Goal: Task Accomplishment & Management: Manage account settings

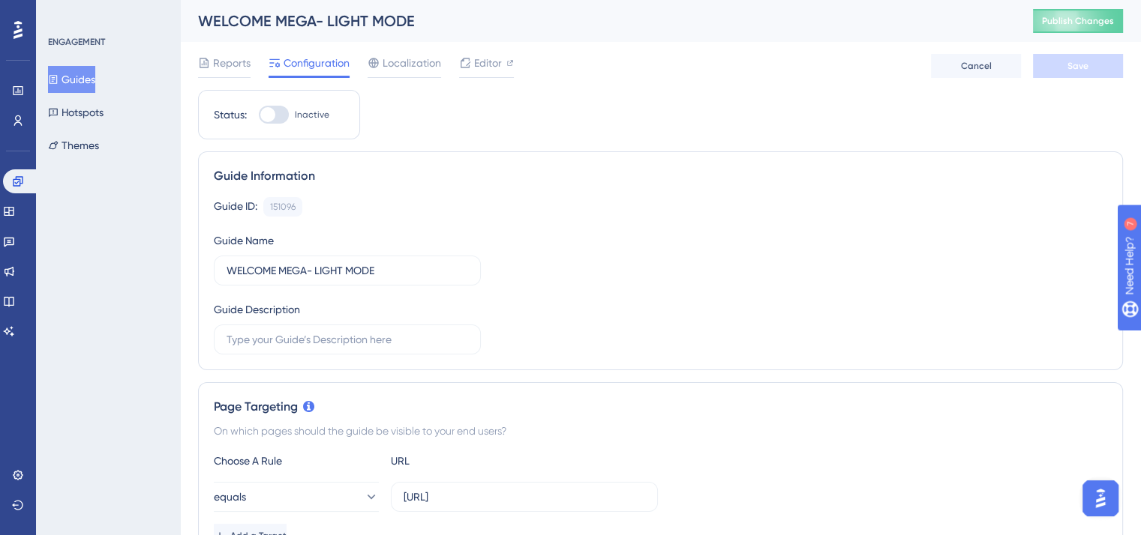
click at [79, 73] on button "Guides" at bounding box center [71, 79] width 47 height 27
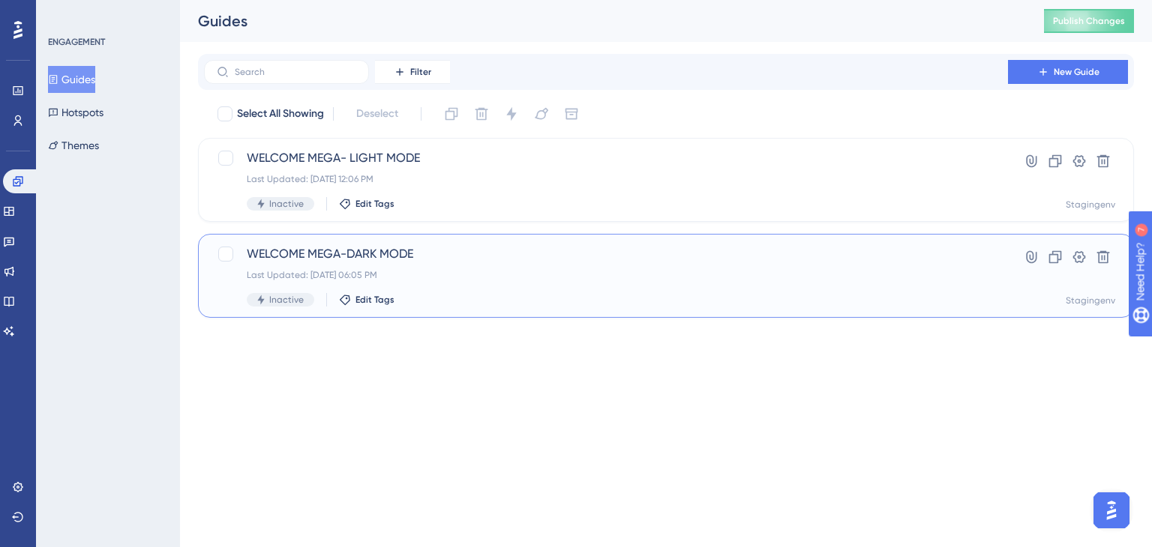
click at [447, 293] on div "Inactive Edit Tags" at bounding box center [606, 299] width 718 height 13
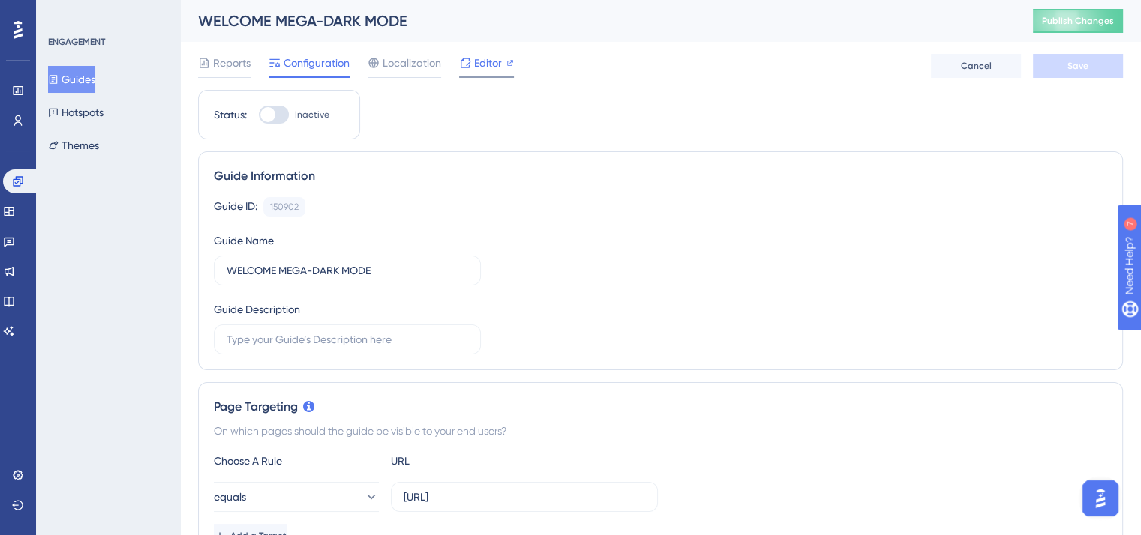
click at [478, 64] on span "Editor" at bounding box center [488, 63] width 28 height 18
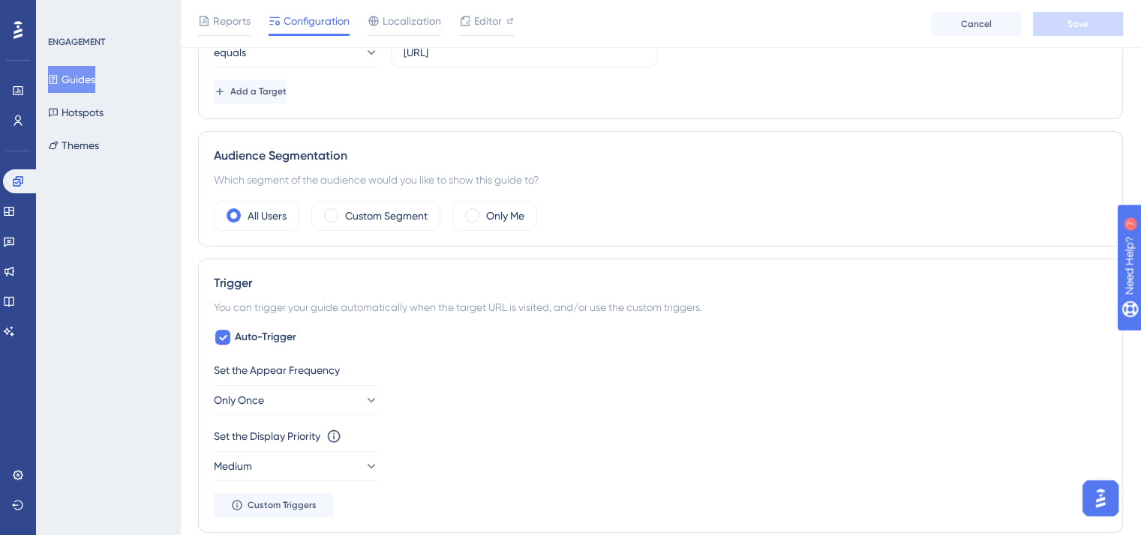
scroll to position [419, 0]
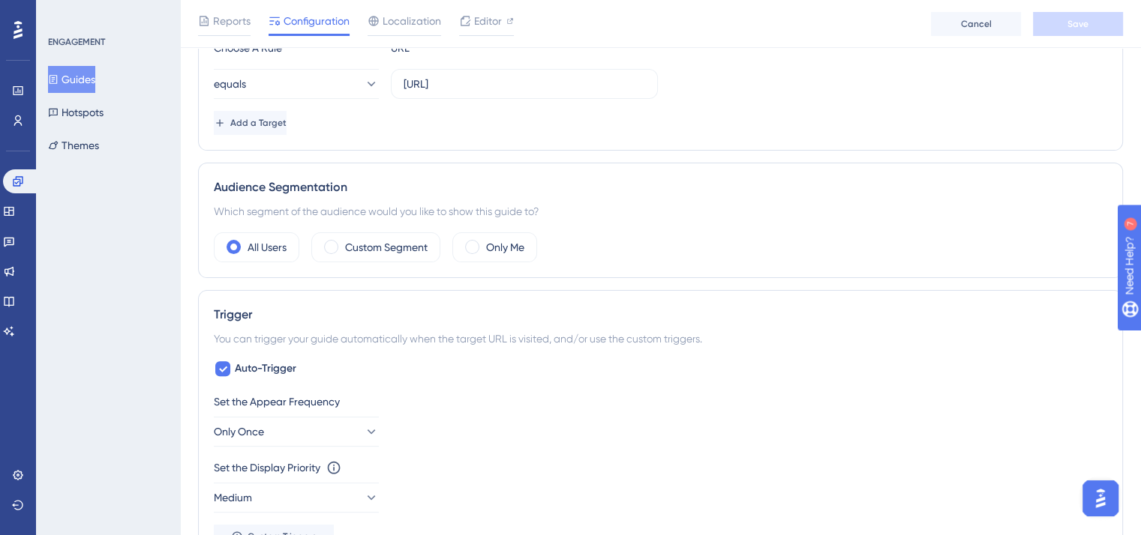
click at [84, 76] on button "Guides" at bounding box center [71, 79] width 47 height 27
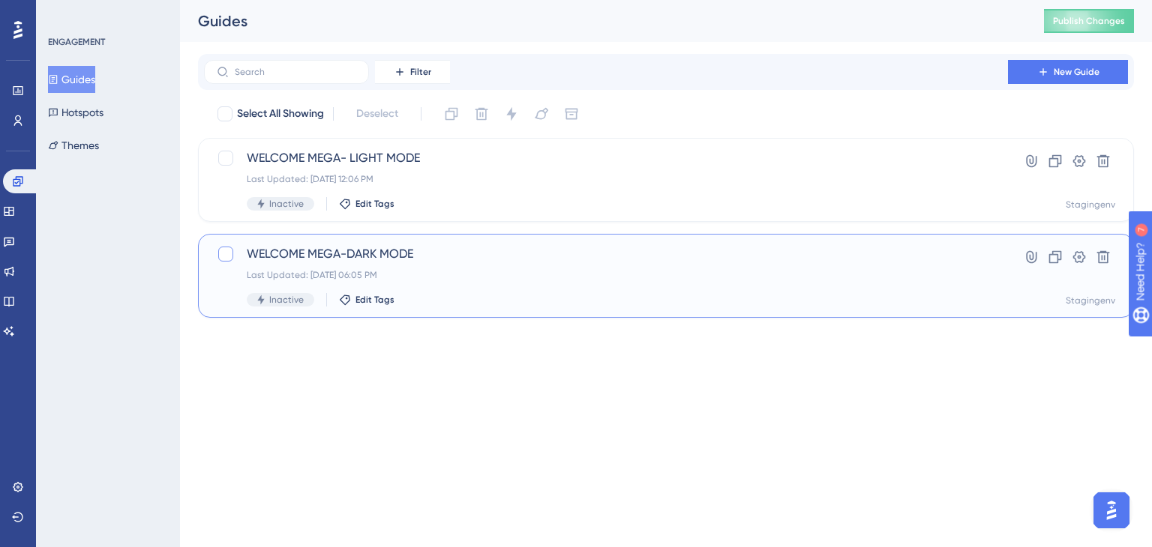
click at [222, 249] on div at bounding box center [225, 254] width 15 height 15
checkbox input "true"
click at [544, 114] on icon at bounding box center [541, 113] width 15 height 15
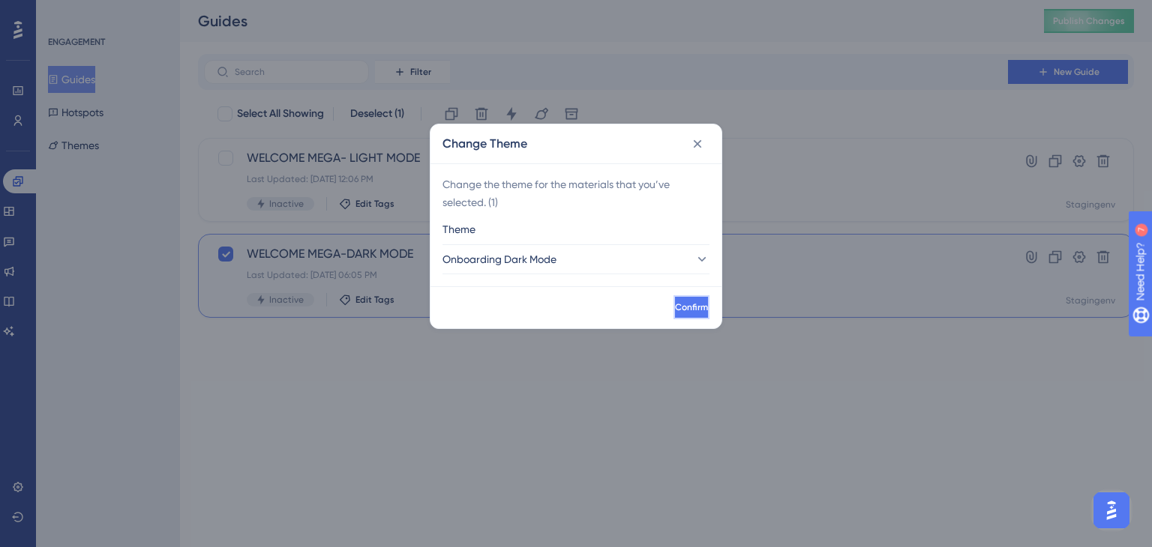
click at [675, 303] on span "Confirm" at bounding box center [691, 307] width 33 height 12
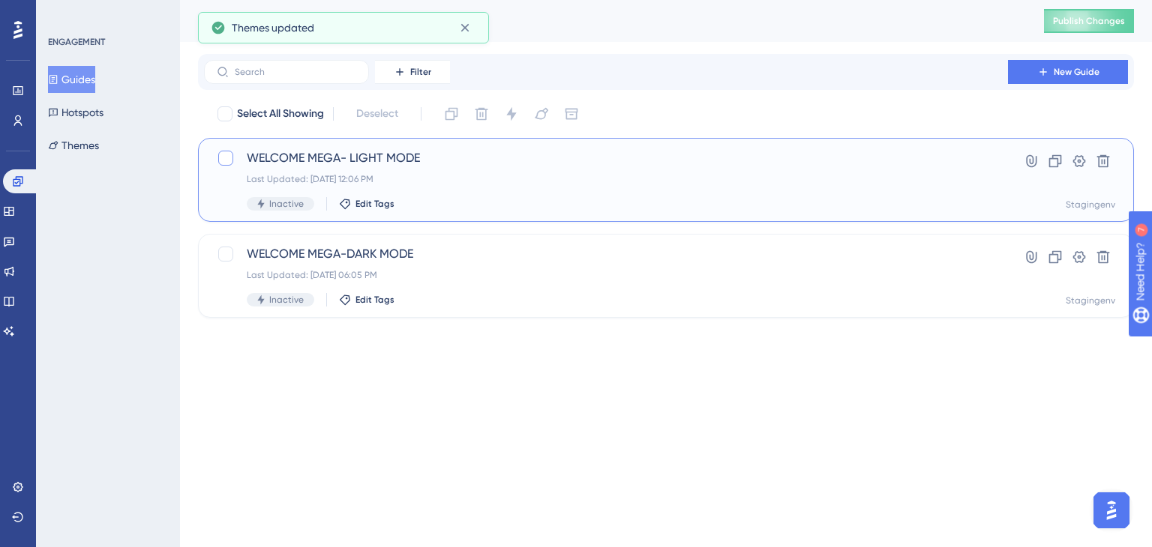
click at [230, 151] on div at bounding box center [225, 158] width 15 height 15
checkbox input "true"
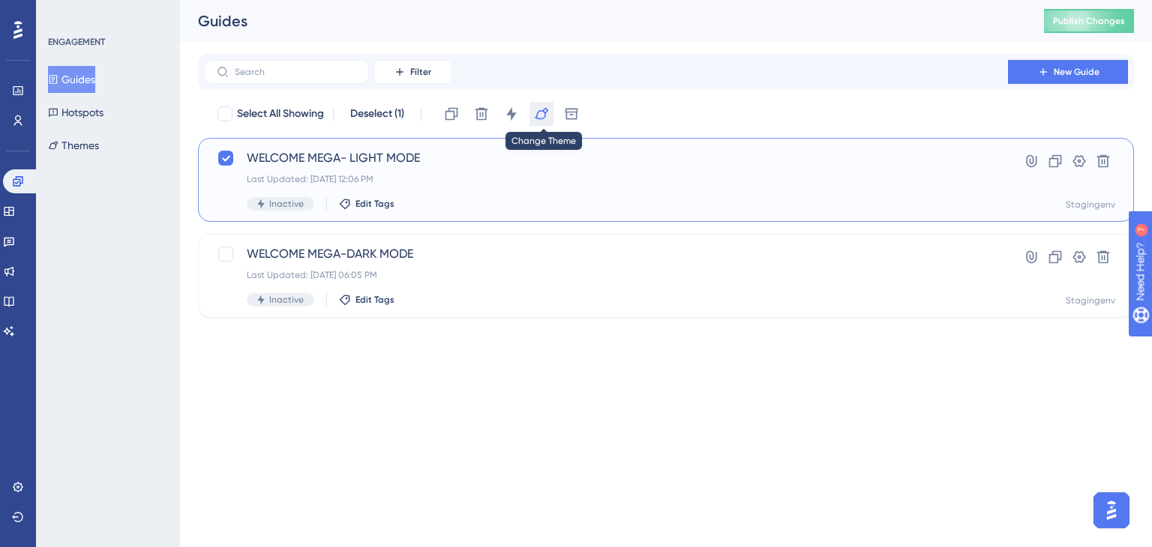
click at [547, 120] on icon at bounding box center [541, 113] width 15 height 15
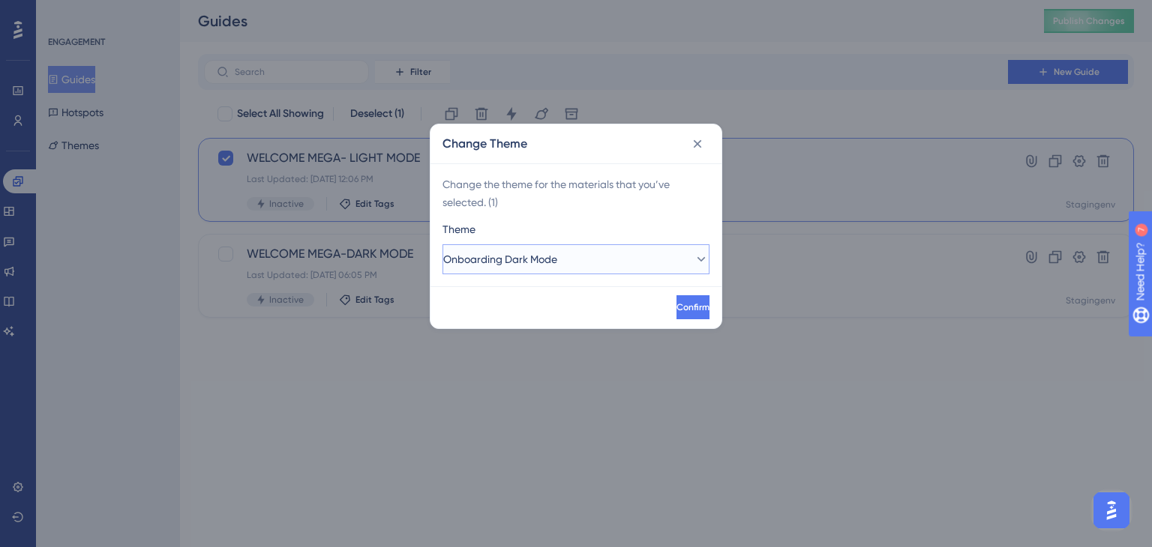
click at [672, 256] on button "Onboarding Dark Mode" at bounding box center [575, 259] width 267 height 30
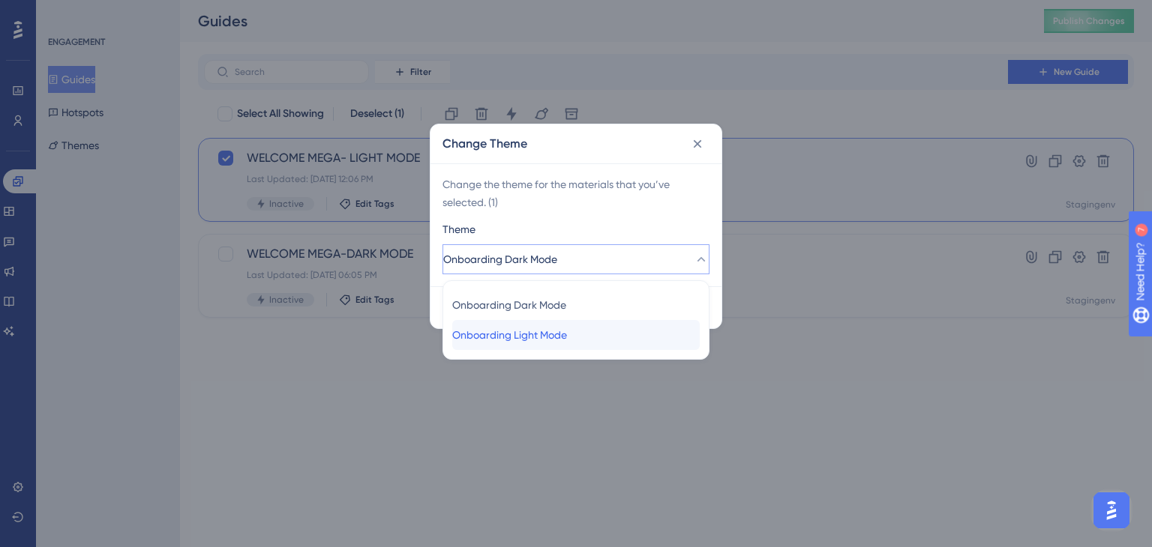
click at [562, 332] on span "Onboarding Light Mode" at bounding box center [509, 335] width 115 height 18
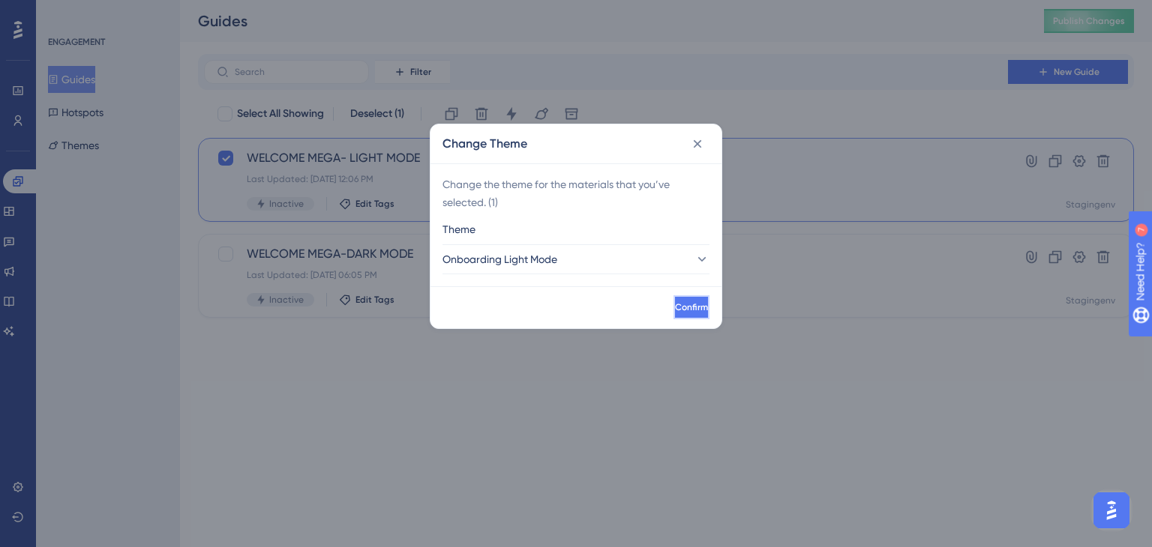
click at [681, 309] on span "Confirm" at bounding box center [691, 307] width 33 height 12
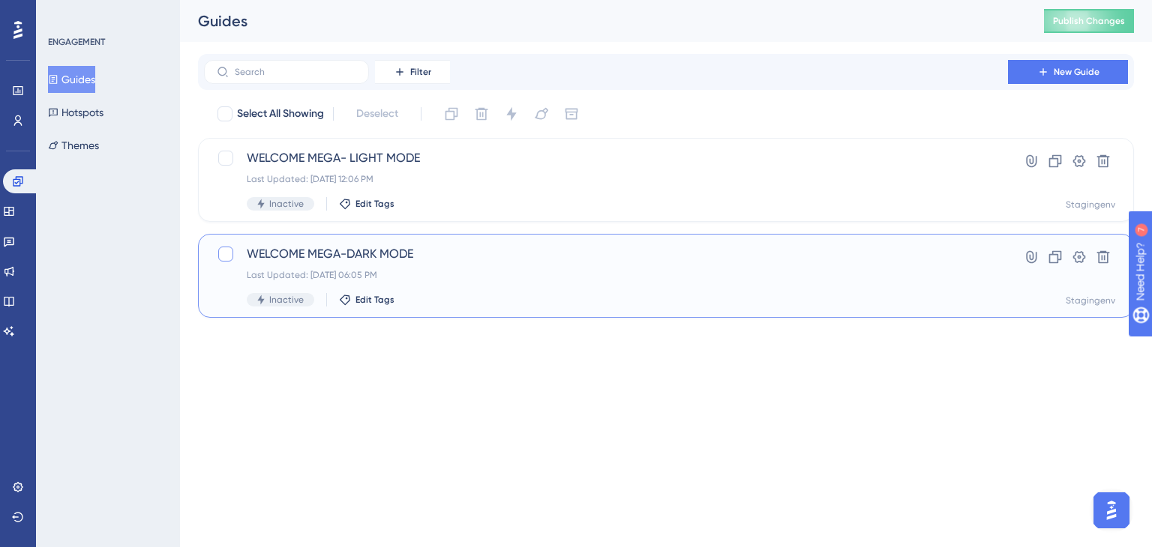
click at [226, 252] on div at bounding box center [225, 254] width 15 height 15
checkbox input "true"
click at [547, 112] on icon at bounding box center [541, 114] width 13 height 12
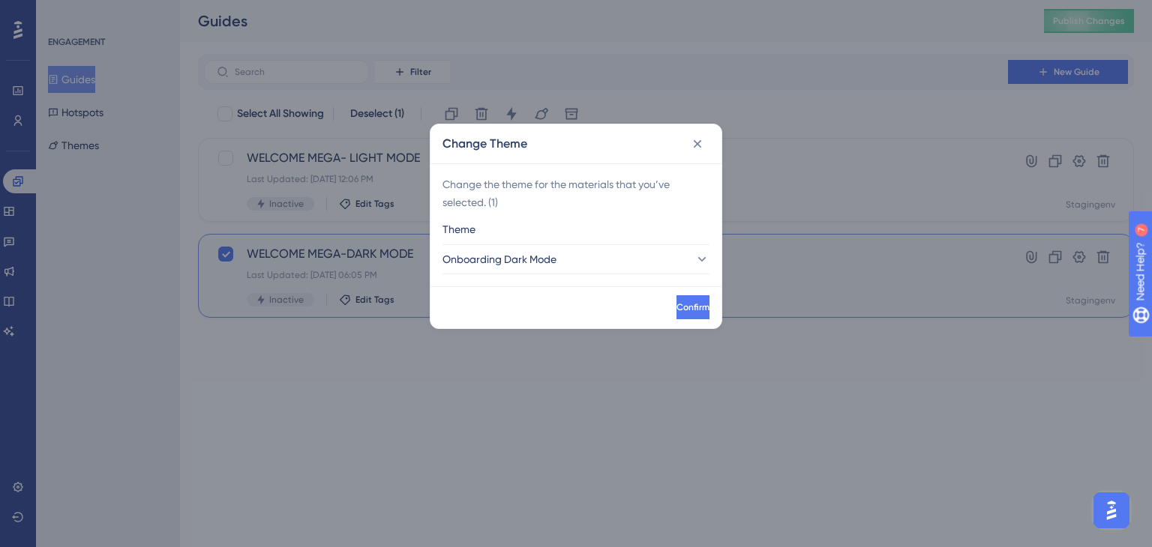
click at [490, 385] on div "Change Theme Change the theme for the materials that you’ve selected. ( 1 ) The…" at bounding box center [576, 273] width 1152 height 547
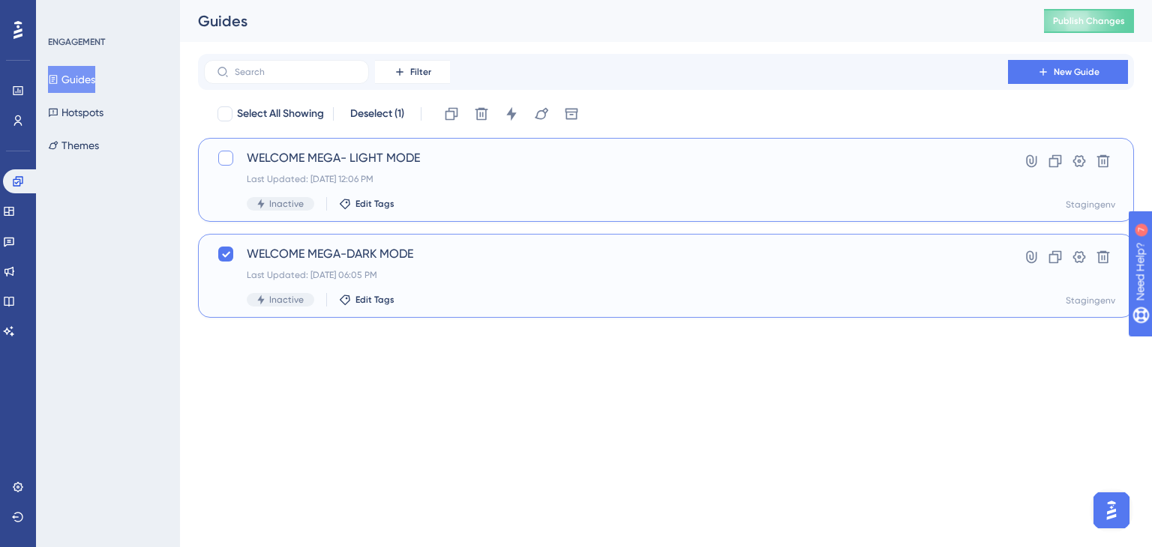
click at [231, 162] on div at bounding box center [225, 158] width 15 height 15
checkbox input "true"
click at [219, 253] on div at bounding box center [225, 254] width 15 height 15
checkbox input "false"
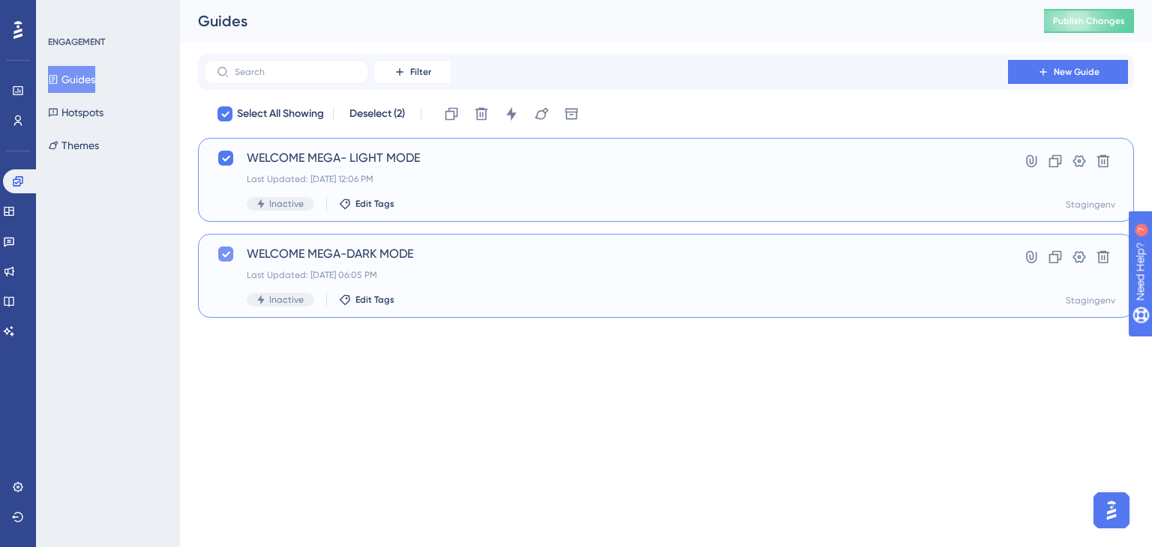
checkbox input "false"
click at [549, 106] on icon at bounding box center [541, 113] width 15 height 15
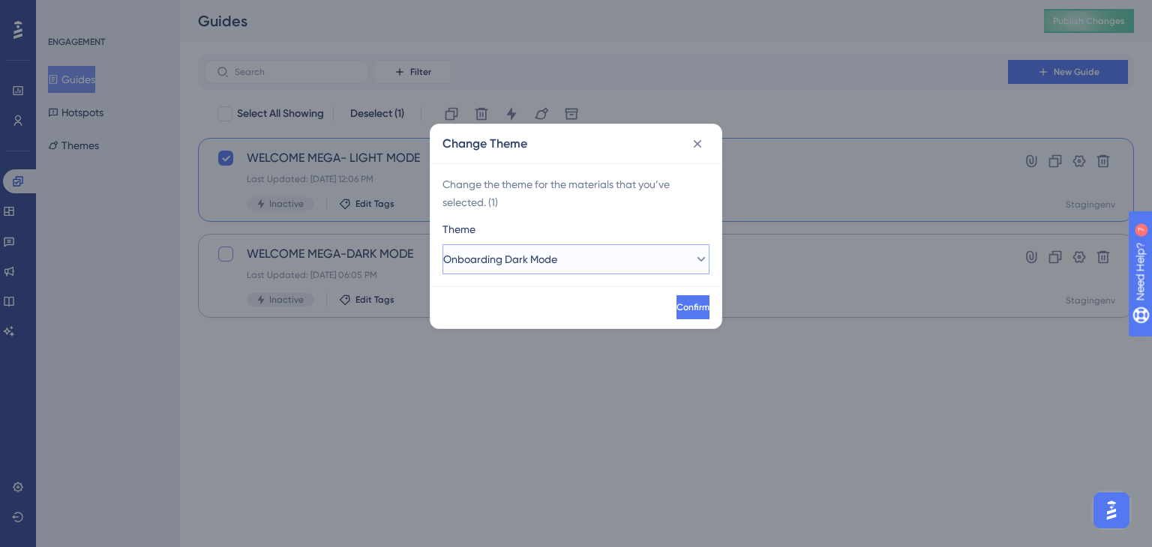
click at [676, 265] on button "Onboarding Dark Mode" at bounding box center [575, 259] width 267 height 30
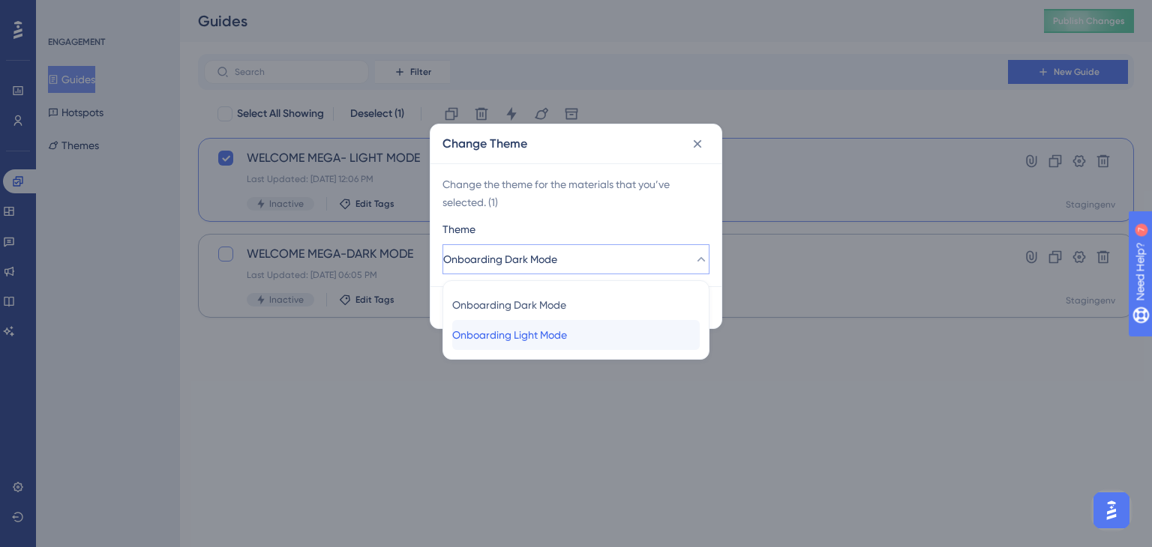
click at [565, 331] on span "Onboarding Light Mode" at bounding box center [509, 335] width 115 height 18
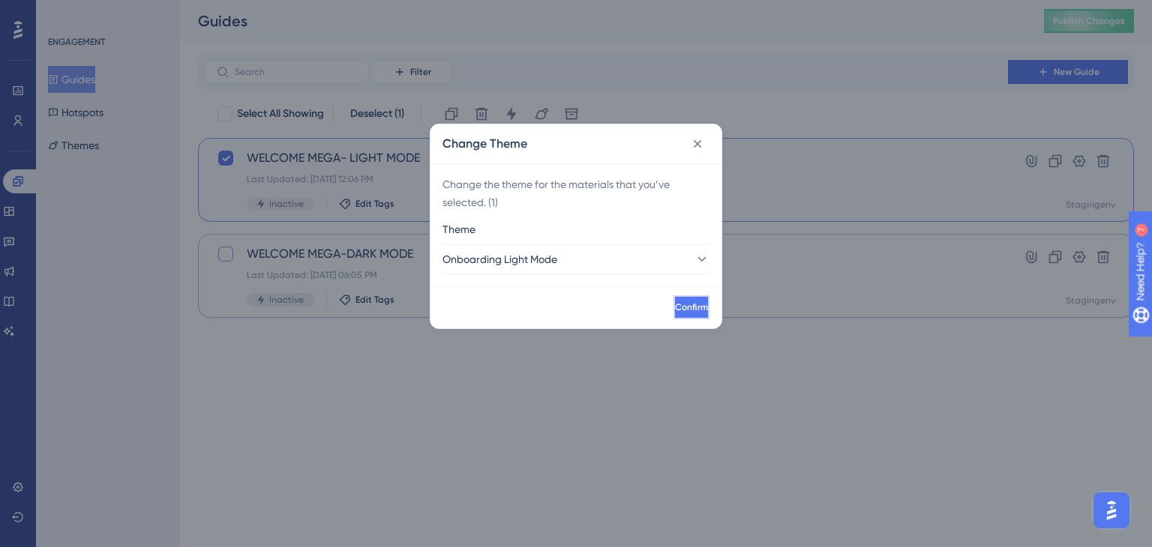
click at [675, 301] on span "Confirm" at bounding box center [691, 307] width 33 height 12
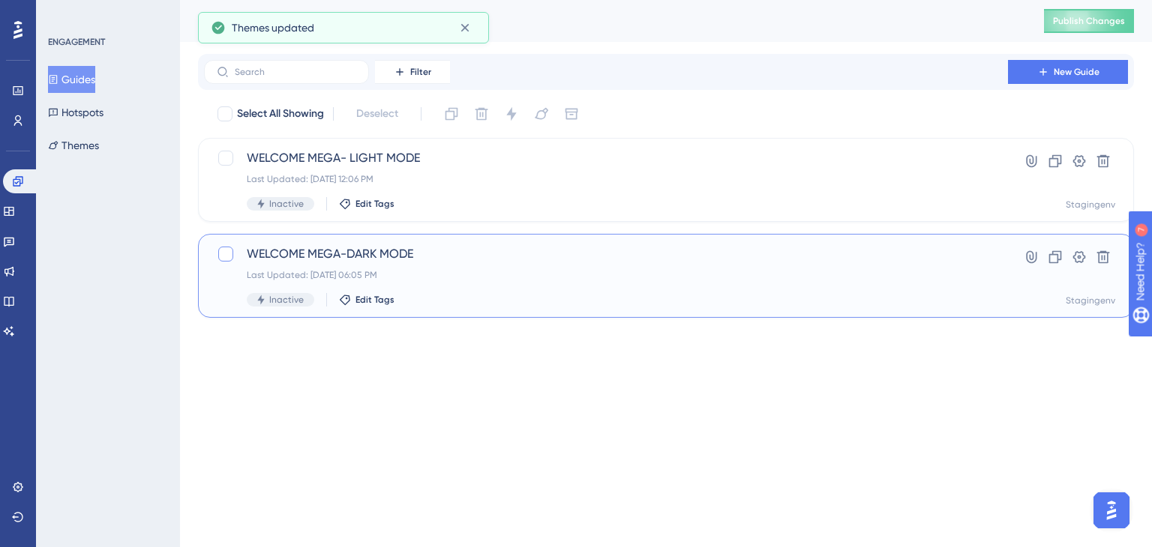
click at [228, 253] on div at bounding box center [225, 254] width 15 height 15
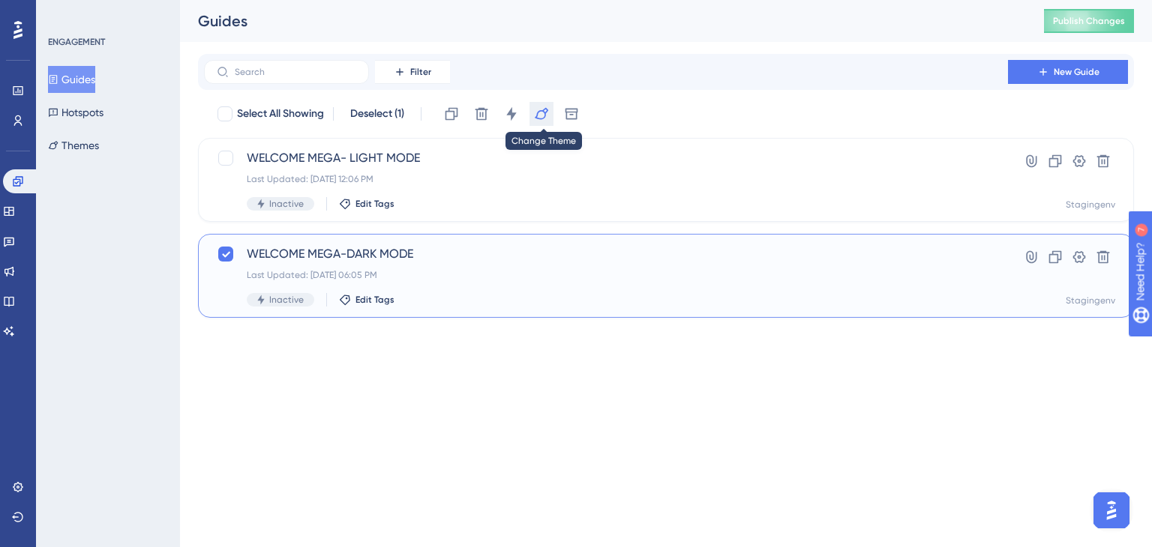
click at [540, 113] on icon at bounding box center [541, 113] width 15 height 15
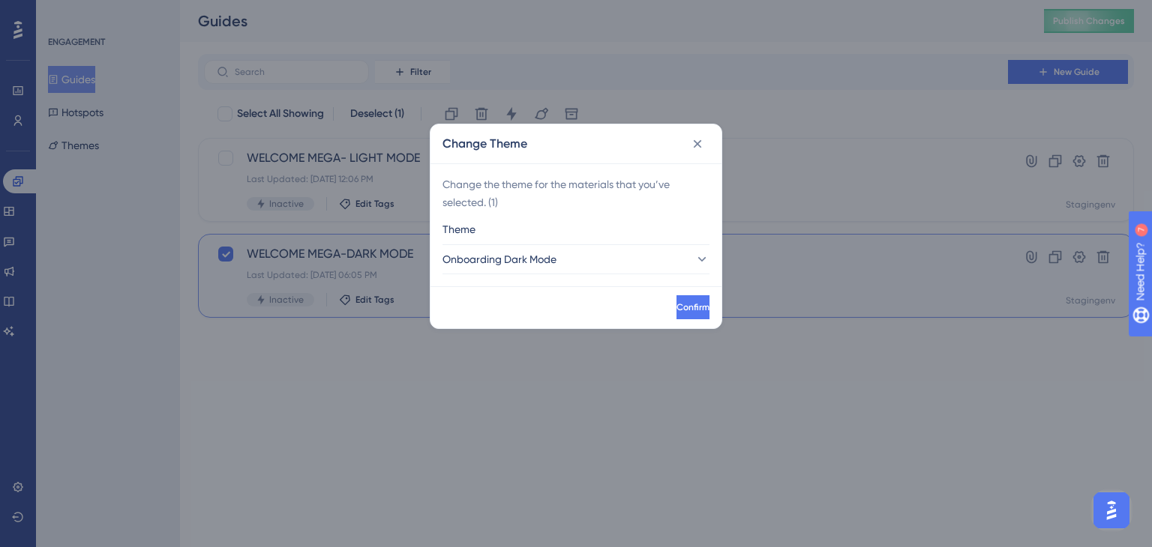
click at [368, 381] on div "Change Theme Change the theme for the materials that you’ve selected. ( 1 ) The…" at bounding box center [576, 273] width 1152 height 547
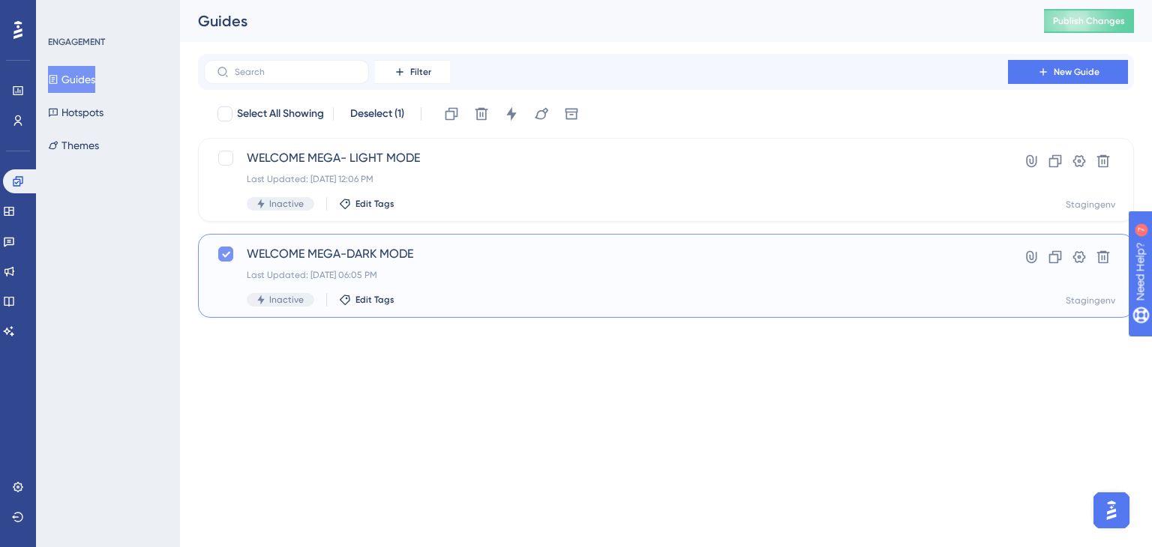
click at [228, 252] on icon at bounding box center [226, 255] width 8 height 6
checkbox input "false"
click at [228, 160] on div at bounding box center [225, 158] width 15 height 15
checkbox input "true"
click at [537, 121] on button at bounding box center [541, 114] width 24 height 24
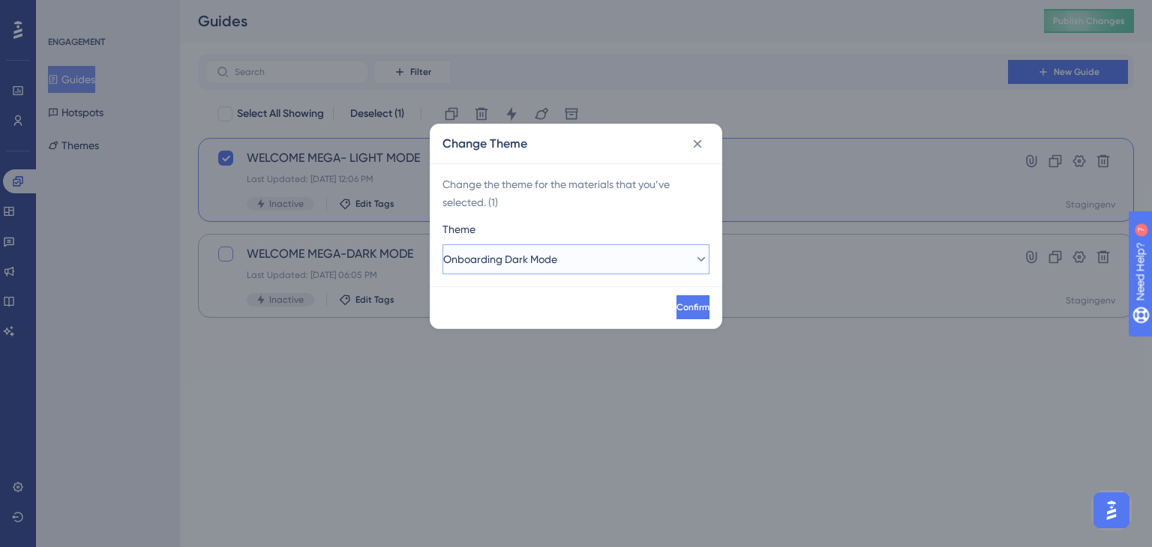
click at [676, 256] on button "Onboarding Dark Mode" at bounding box center [575, 259] width 267 height 30
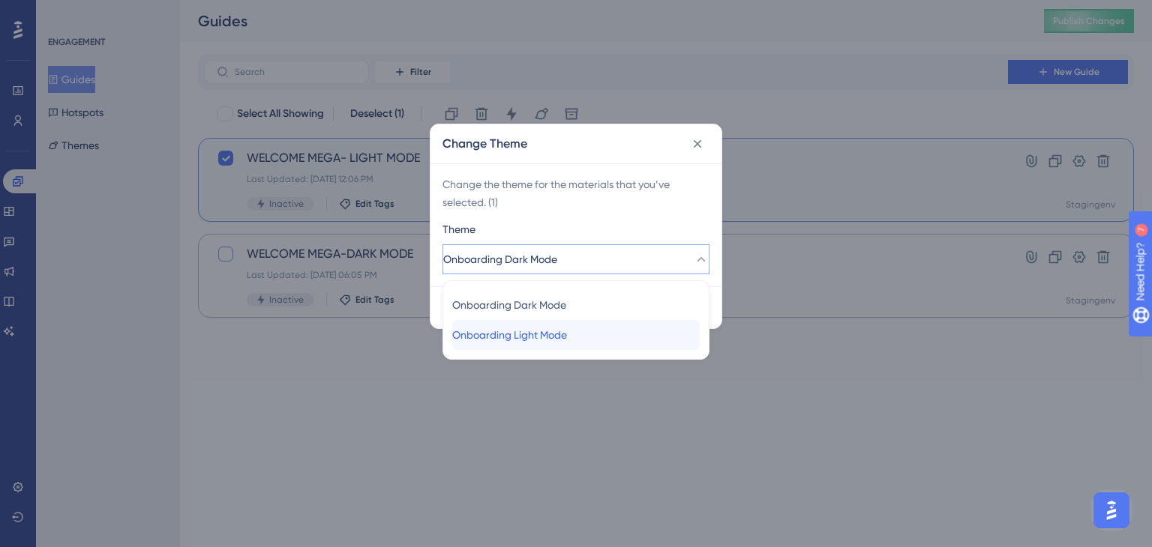
click at [567, 328] on span "Onboarding Light Mode" at bounding box center [509, 335] width 115 height 18
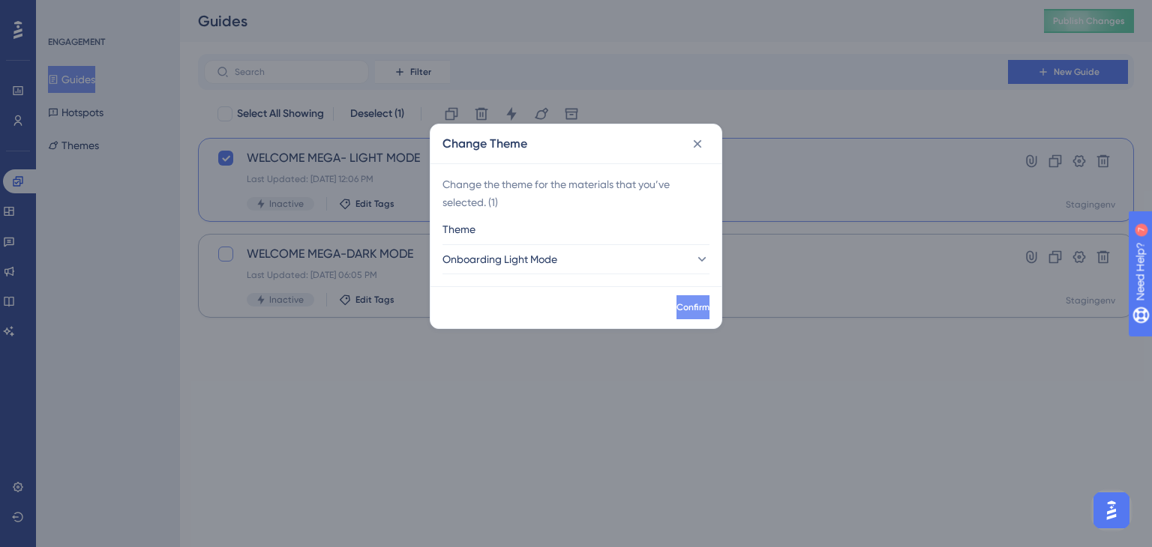
click at [676, 307] on span "Confirm" at bounding box center [692, 307] width 33 height 12
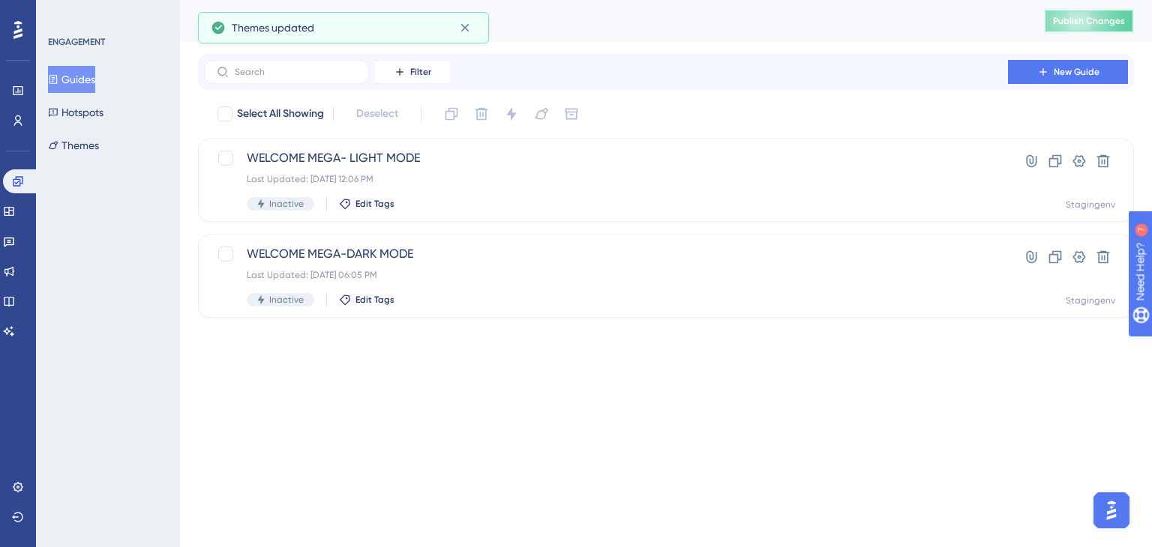
click at [1072, 25] on span "Publish Changes" at bounding box center [1089, 21] width 72 height 12
click at [211, 157] on div "WELCOME MEGA- LIGHT MODE Last Updated: Sep 02 2025, 12:06 PM Inactive Edit Tags…" at bounding box center [666, 180] width 936 height 84
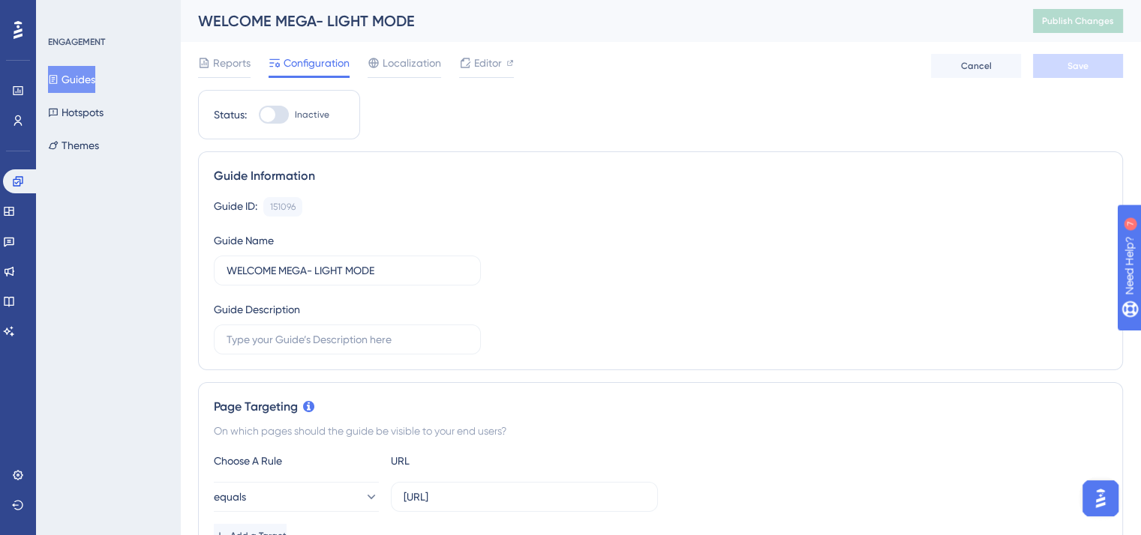
click at [93, 76] on button "Guides" at bounding box center [71, 79] width 47 height 27
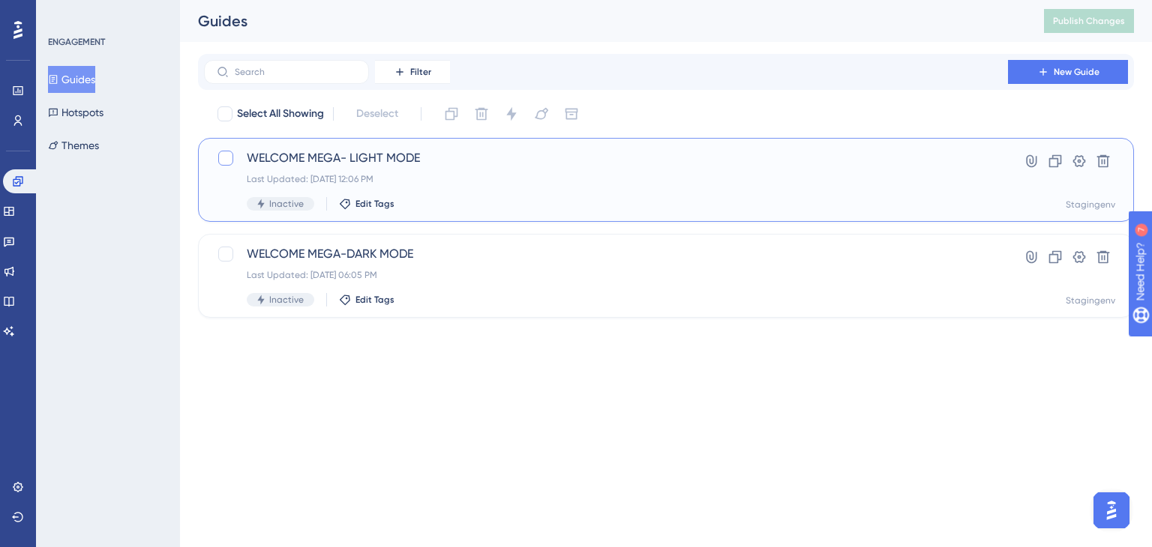
click at [231, 157] on div at bounding box center [225, 158] width 15 height 15
checkbox input "true"
click at [539, 113] on icon at bounding box center [541, 114] width 13 height 12
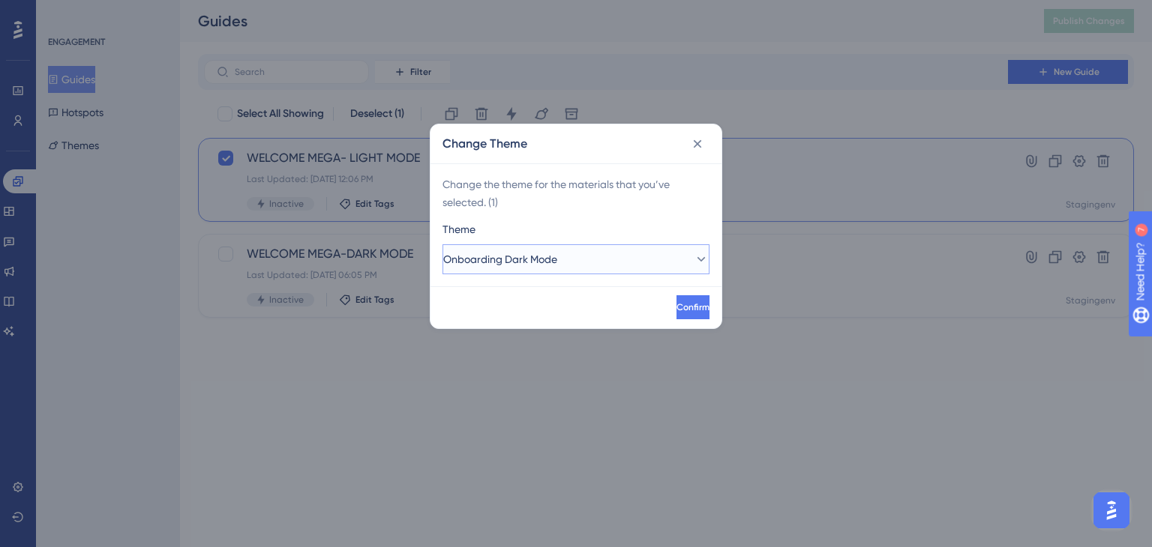
click at [672, 249] on button "Onboarding Dark Mode" at bounding box center [575, 259] width 267 height 30
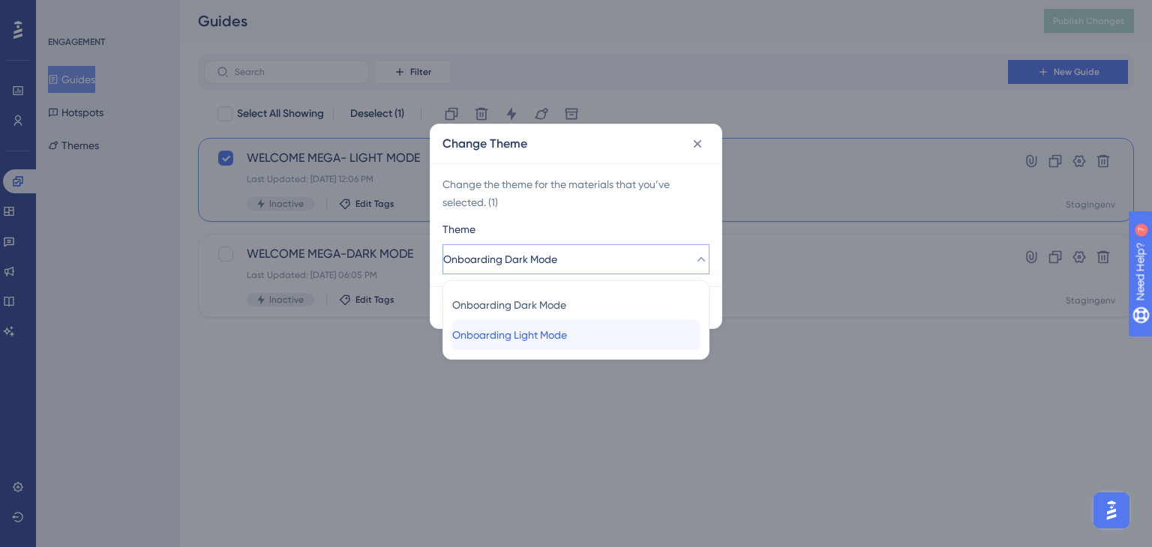
click at [555, 325] on div "Onboarding Light Mode Onboarding Light Mode" at bounding box center [575, 335] width 247 height 30
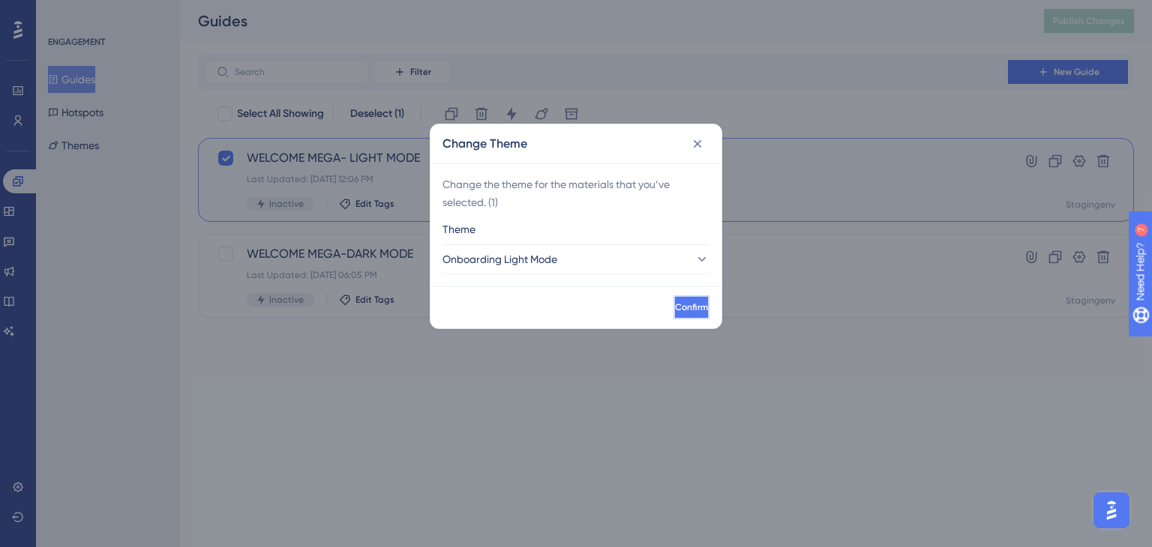
click at [675, 306] on span "Confirm" at bounding box center [691, 307] width 33 height 12
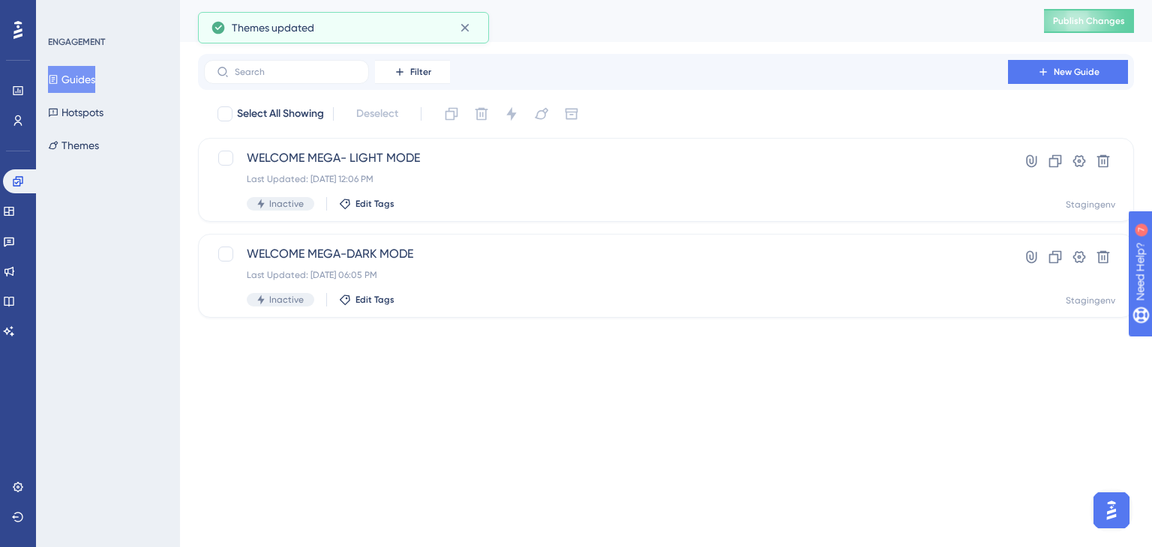
click at [360, 0] on html "Performance Users Engagement Widgets Feedback Product Updates Knowledge Base AI…" at bounding box center [576, 0] width 1152 height 0
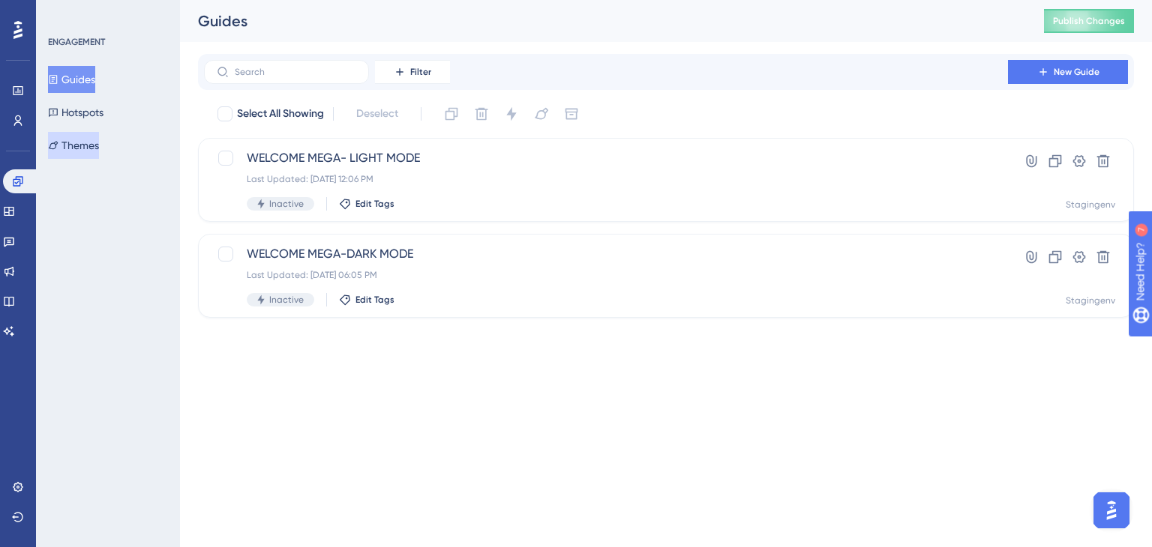
click at [99, 136] on button "Themes" at bounding box center [73, 145] width 51 height 27
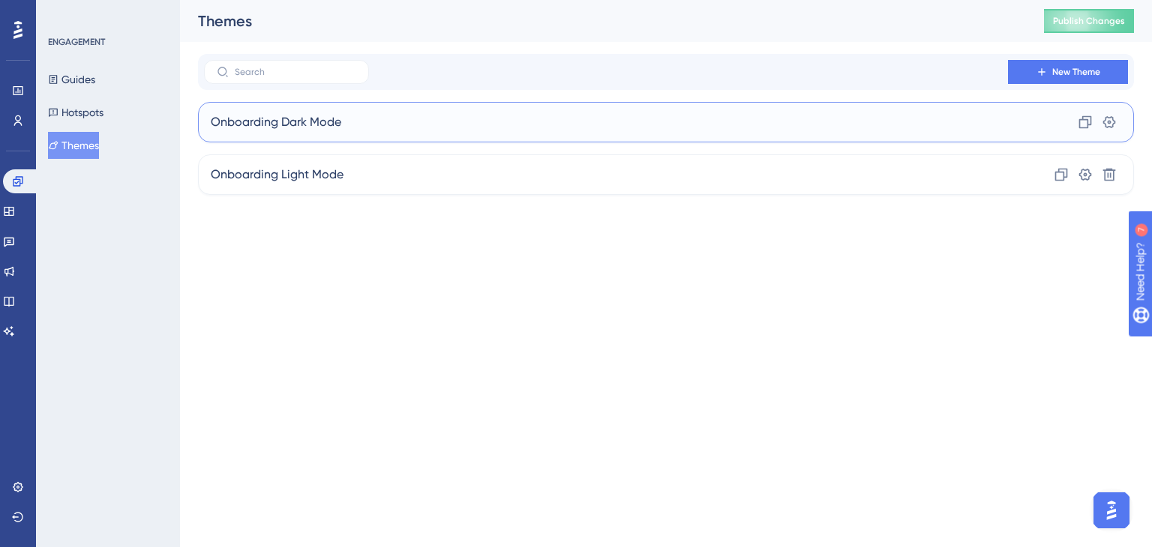
click at [645, 121] on div "Onboarding Dark Mode Clone Settings" at bounding box center [666, 122] width 936 height 40
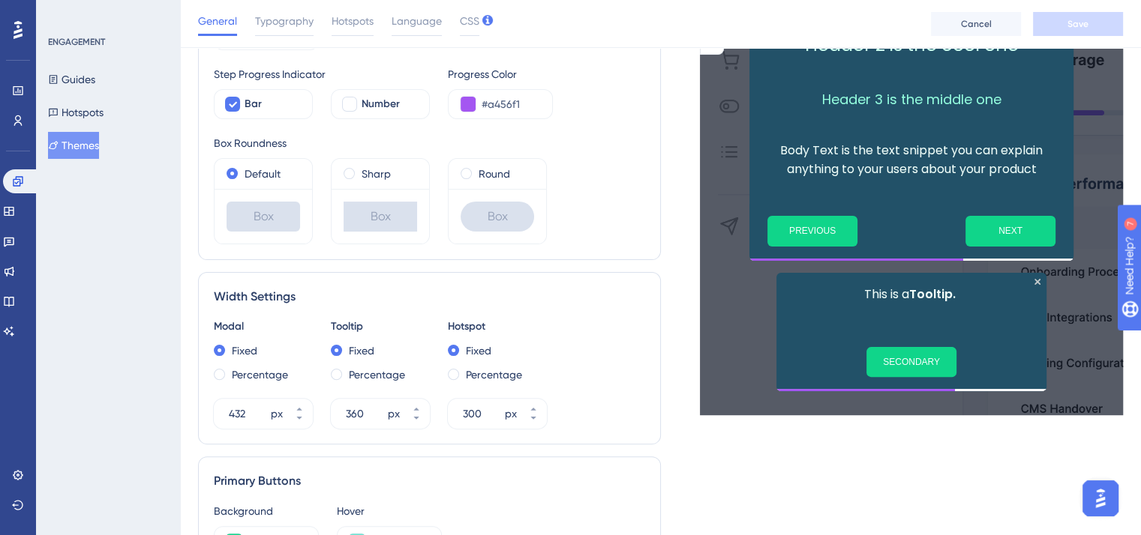
scroll to position [332, 0]
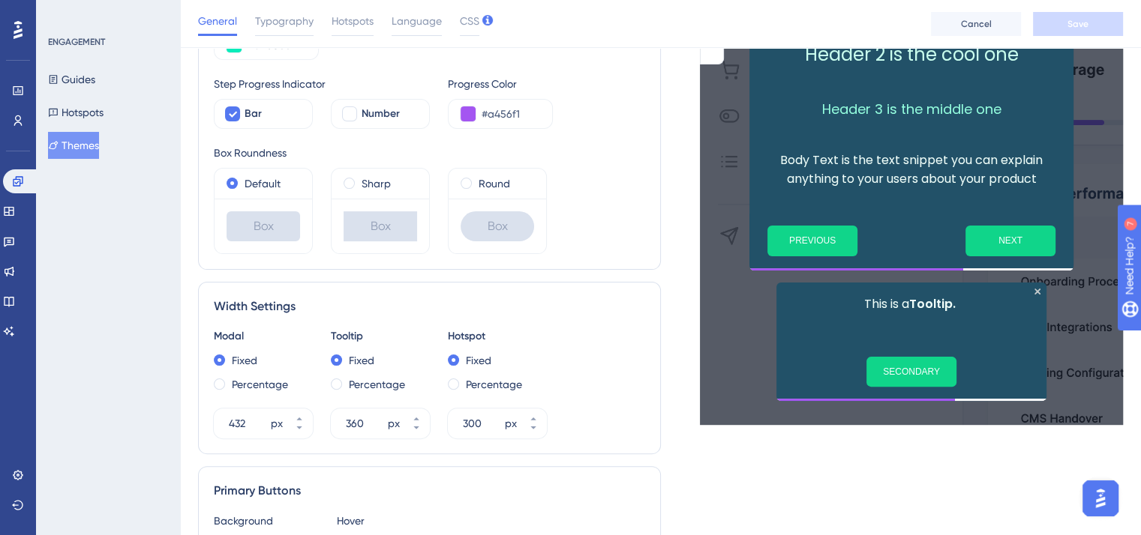
click at [78, 161] on div "ENGAGEMENT Guides Hotspots Themes" at bounding box center [108, 267] width 144 height 535
click at [88, 148] on button "Themes" at bounding box center [73, 145] width 51 height 27
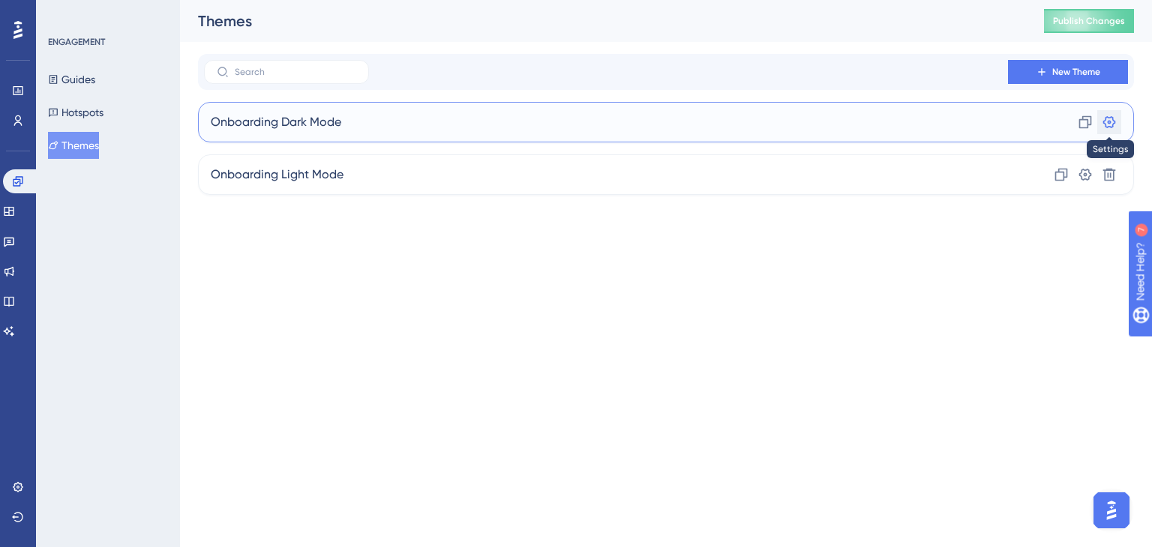
click at [1113, 121] on icon at bounding box center [1109, 122] width 15 height 15
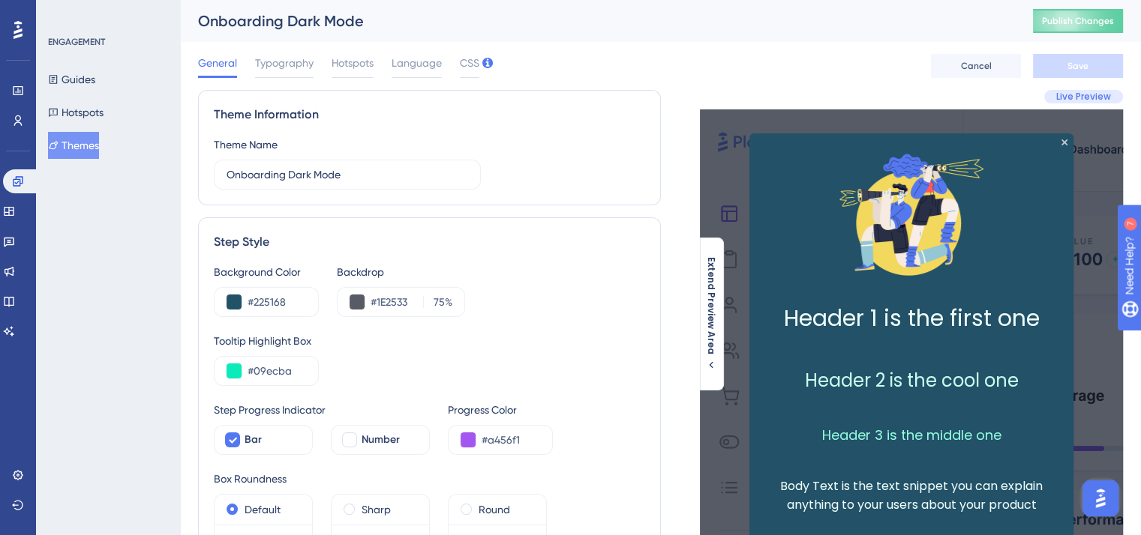
click at [99, 149] on button "Themes" at bounding box center [73, 145] width 51 height 27
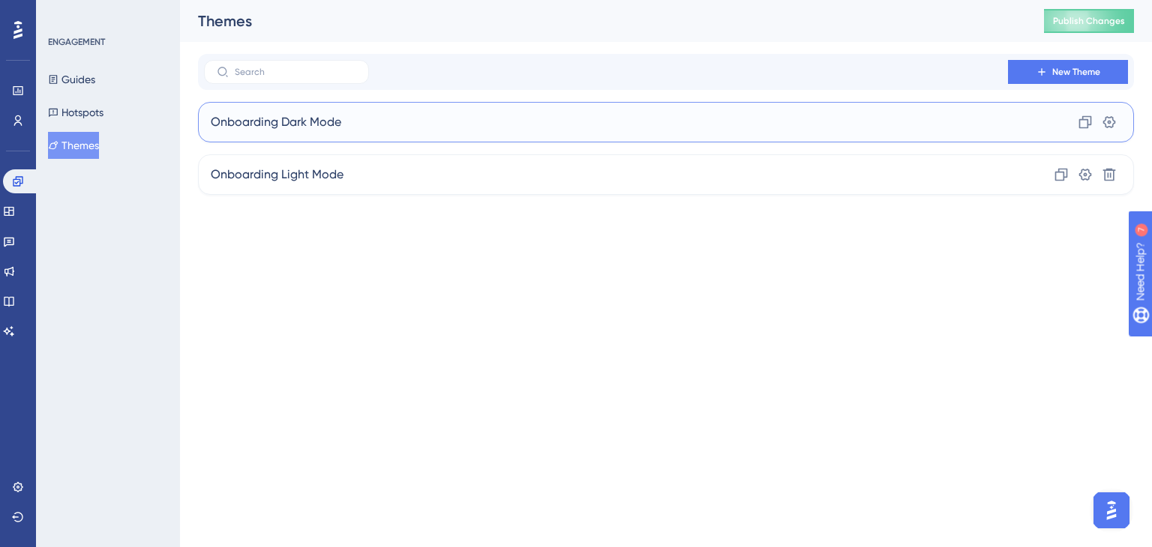
click at [416, 126] on div "Onboarding Dark Mode Clone Settings" at bounding box center [666, 122] width 936 height 40
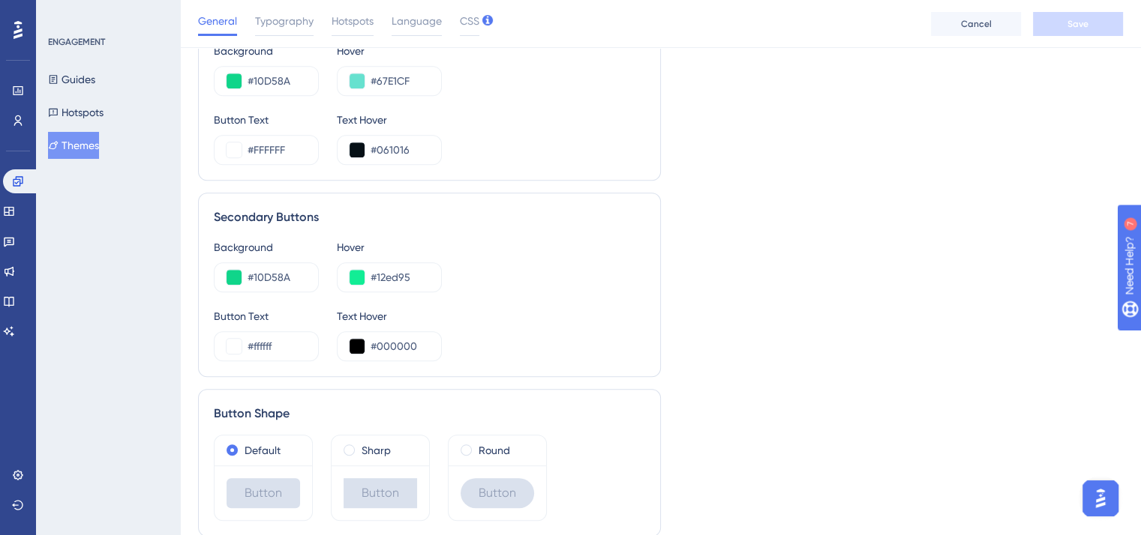
scroll to position [861, 0]
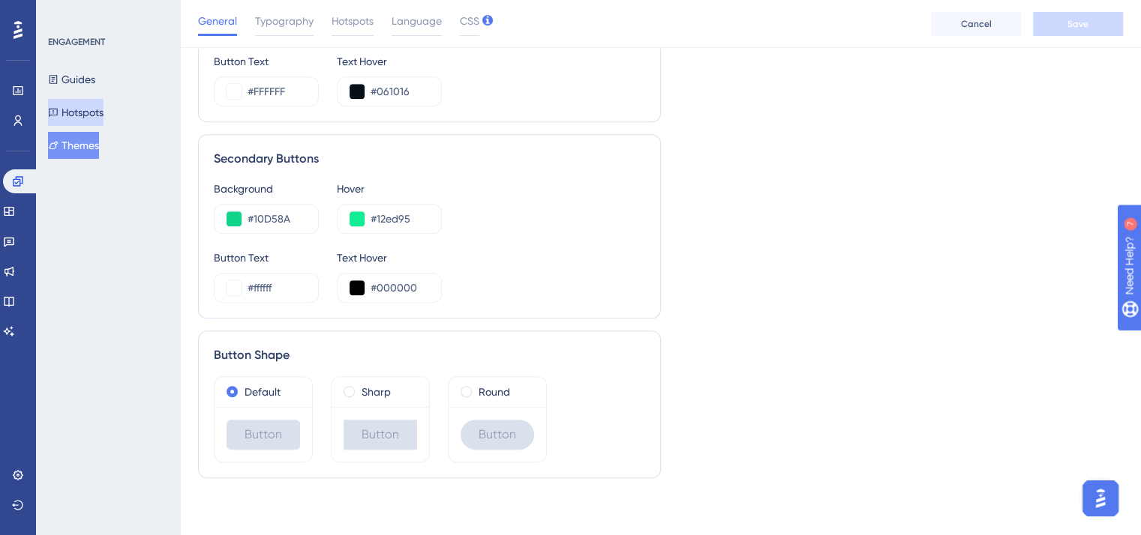
click at [92, 112] on button "Hotspots" at bounding box center [75, 112] width 55 height 27
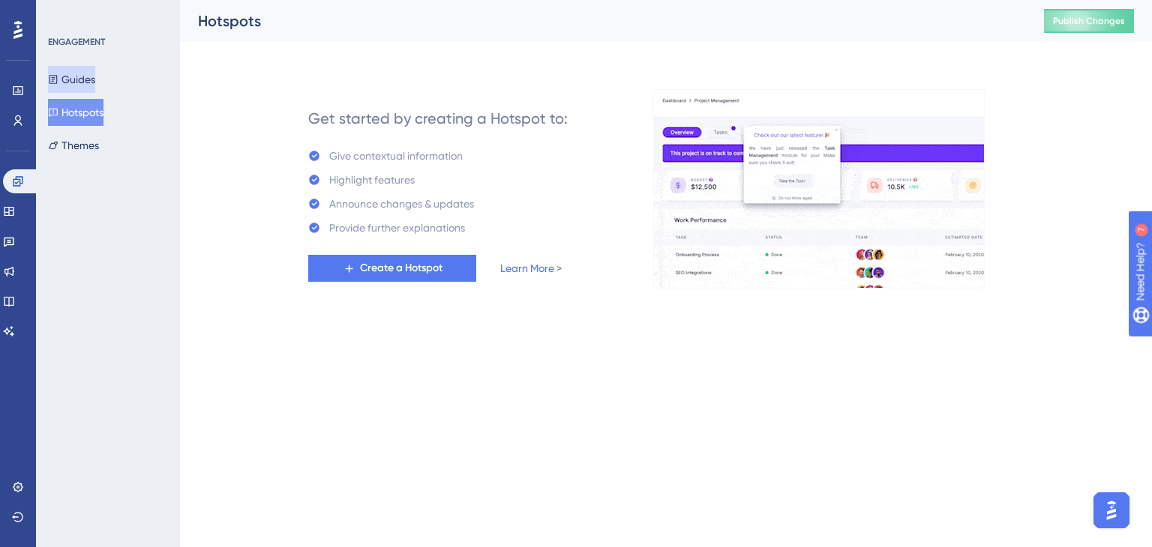
click at [91, 77] on button "Guides" at bounding box center [71, 79] width 47 height 27
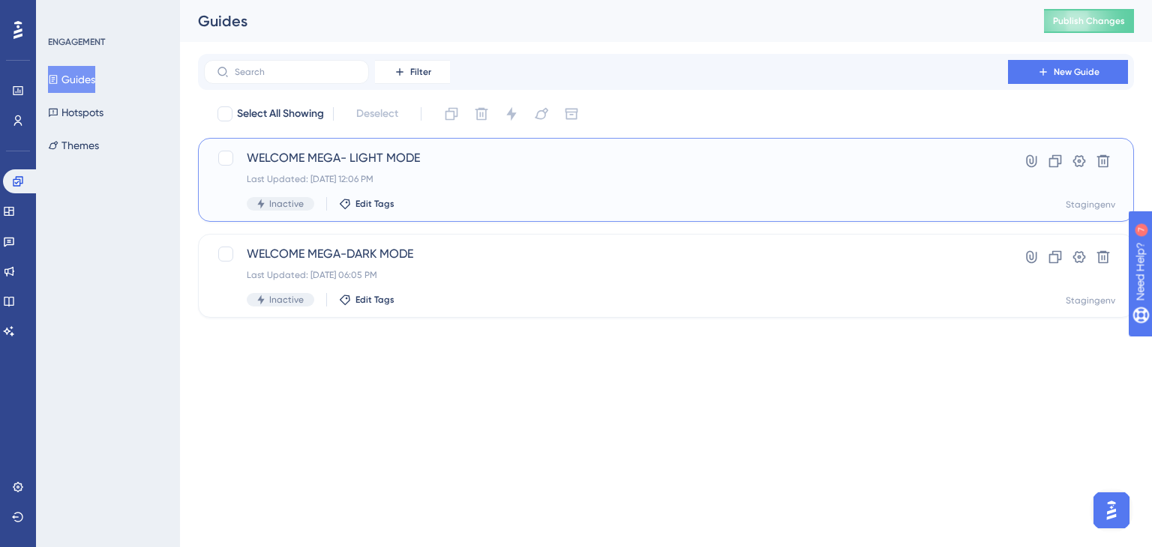
click at [660, 177] on div "Last Updated: Sep 02 2025, 12:06 PM" at bounding box center [606, 179] width 718 height 12
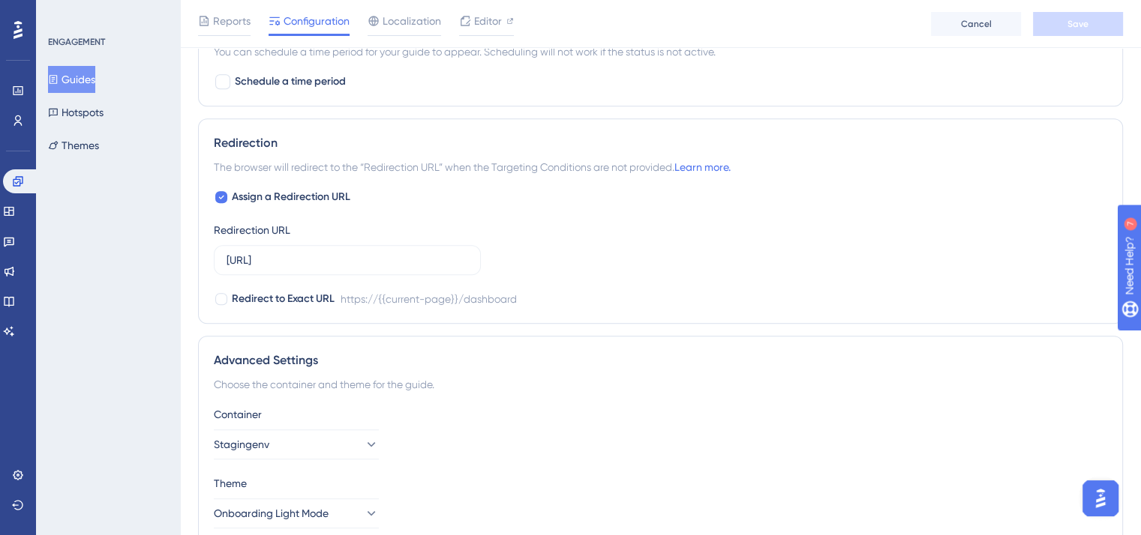
scroll to position [1059, 0]
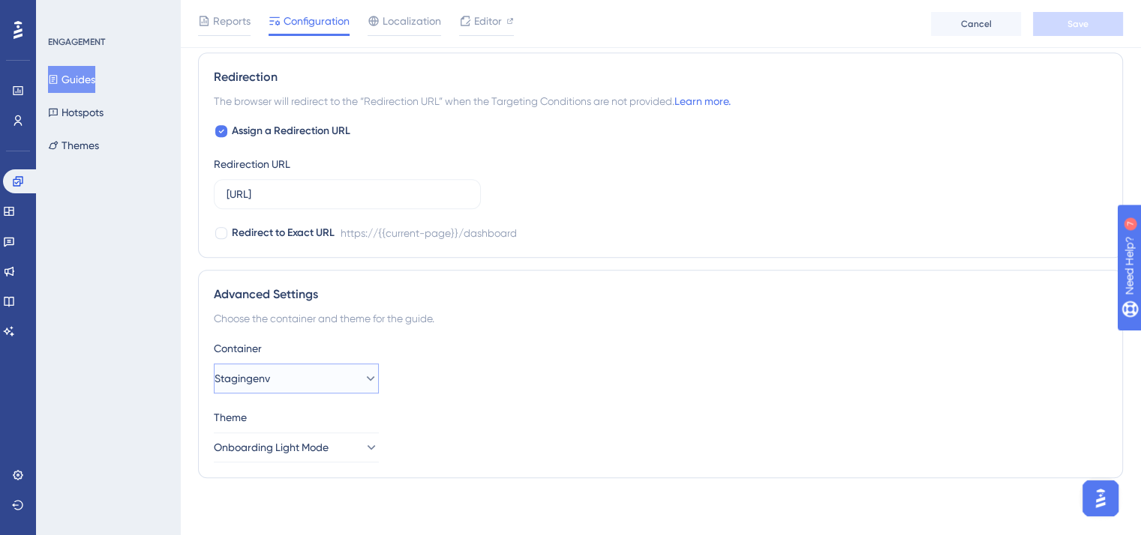
click at [367, 376] on icon at bounding box center [371, 378] width 8 height 4
click at [363, 442] on icon at bounding box center [370, 447] width 15 height 15
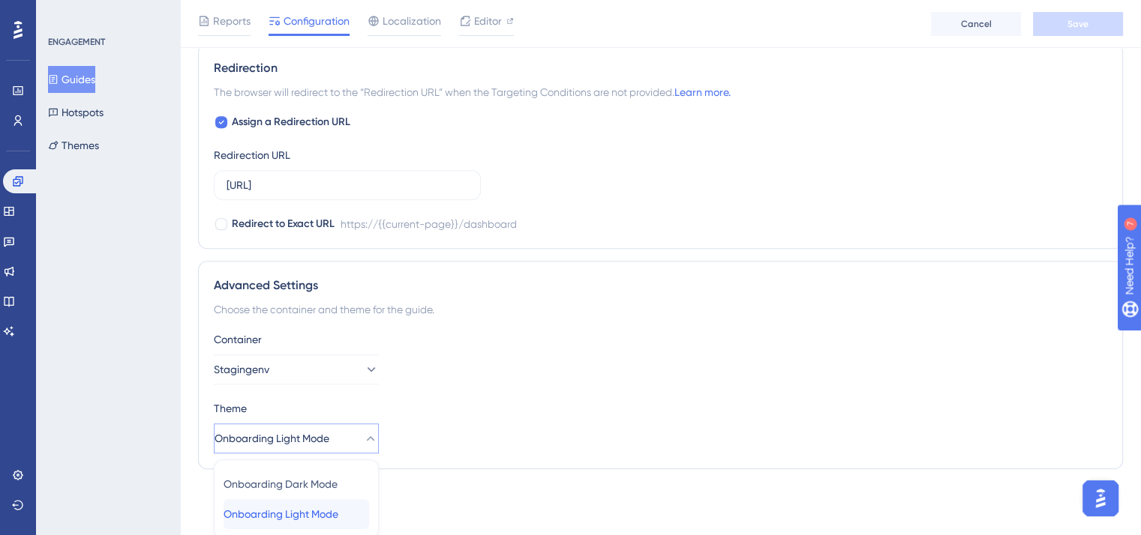
click at [316, 505] on span "Onboarding Light Mode" at bounding box center [280, 514] width 115 height 18
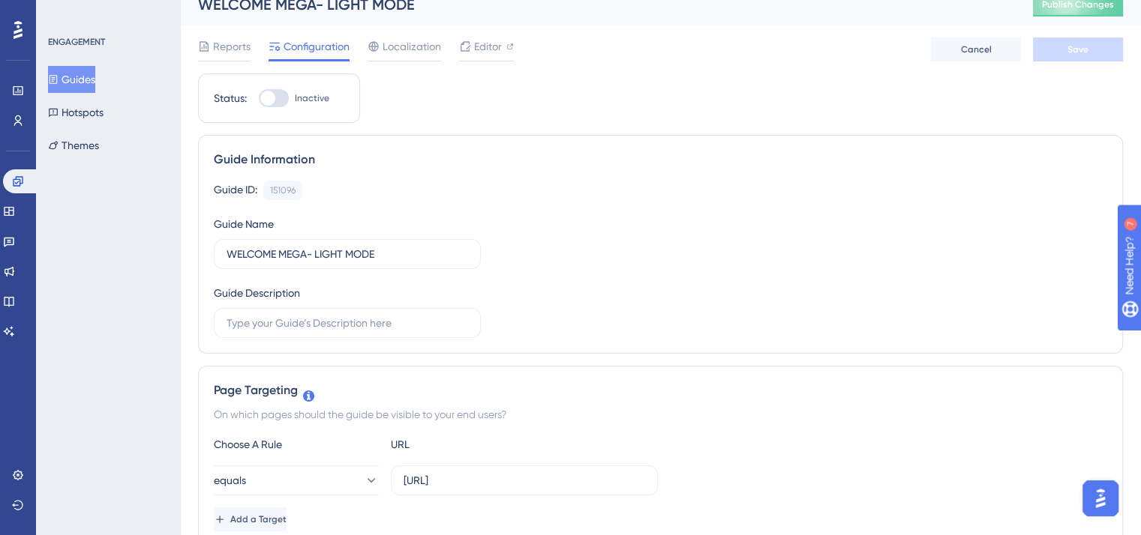
scroll to position [0, 0]
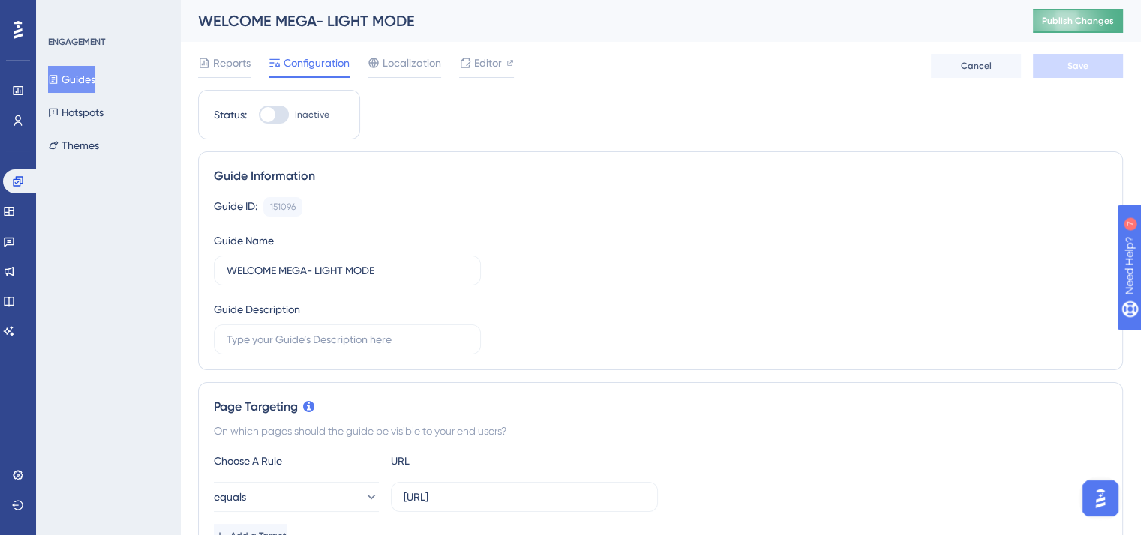
click at [1103, 10] on button "Publish Changes" at bounding box center [1078, 21] width 90 height 24
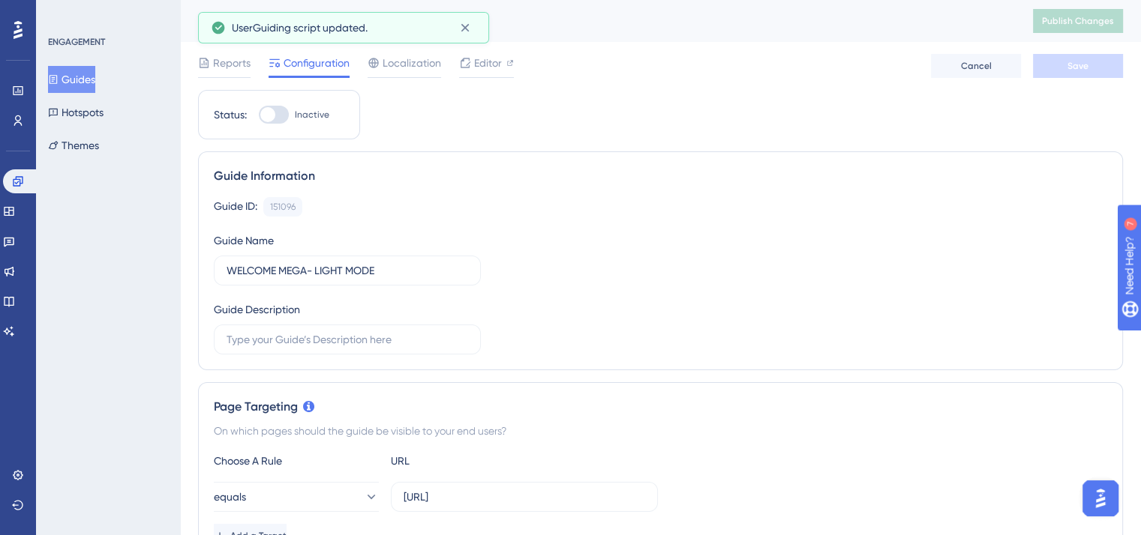
click at [90, 82] on button "Guides" at bounding box center [71, 79] width 47 height 27
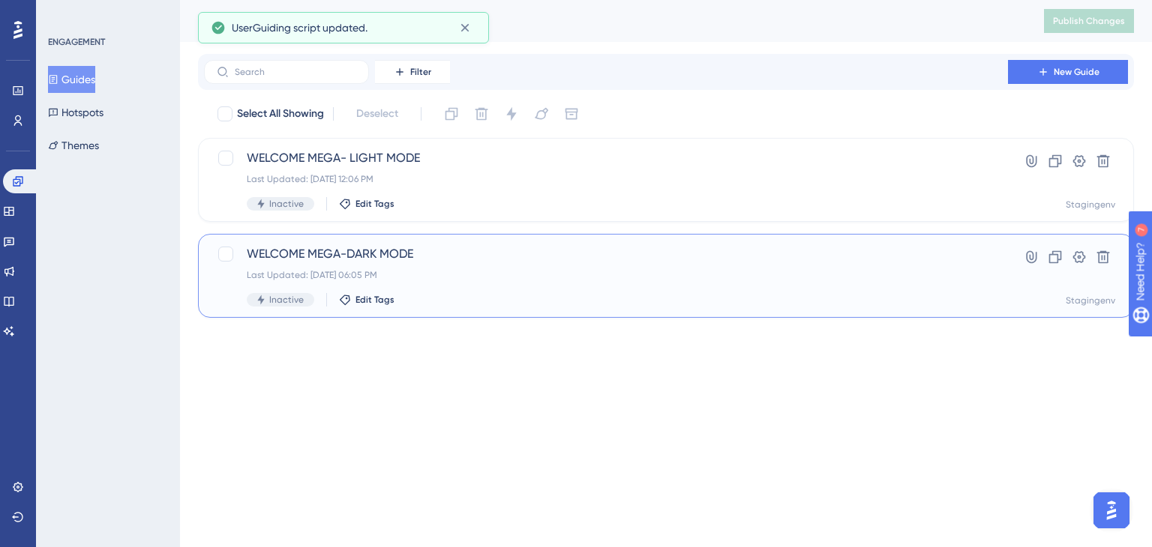
click at [468, 272] on div "Last Updated: Aug 29 2025, 06:05 PM" at bounding box center [606, 275] width 718 height 12
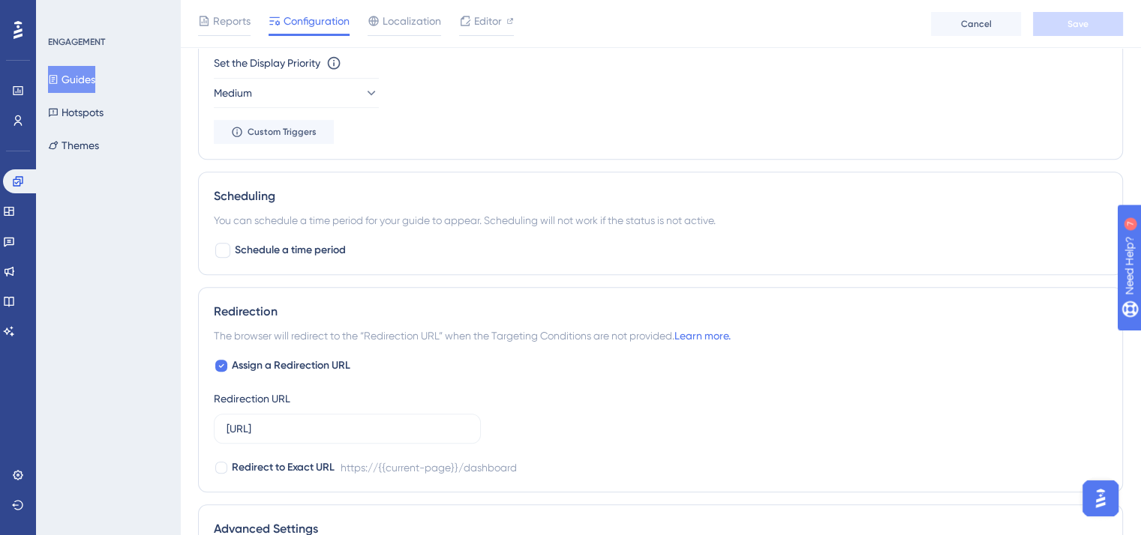
scroll to position [1059, 0]
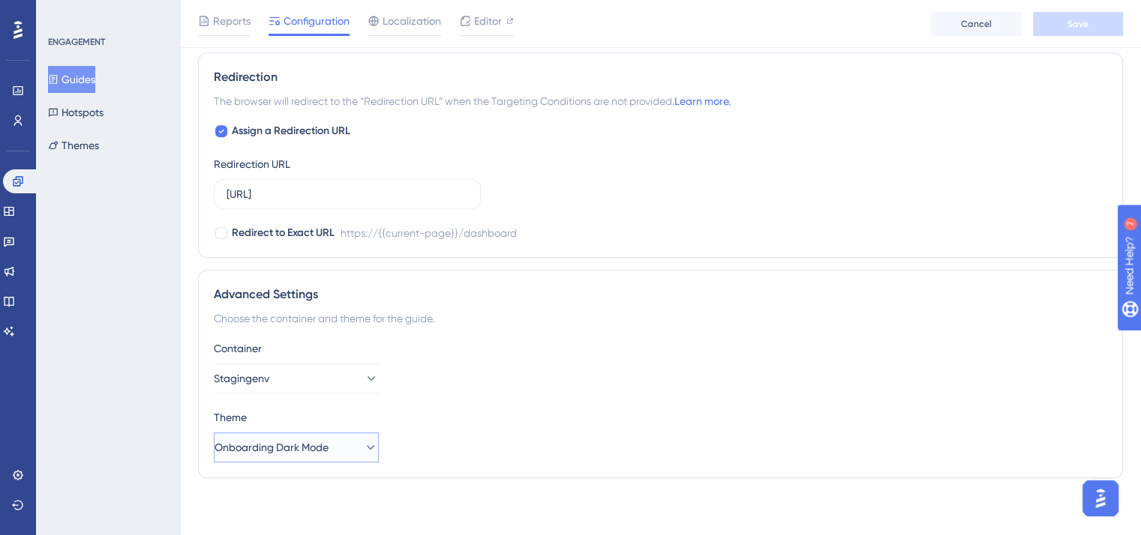
click at [333, 433] on button "Onboarding Dark Mode" at bounding box center [296, 448] width 165 height 30
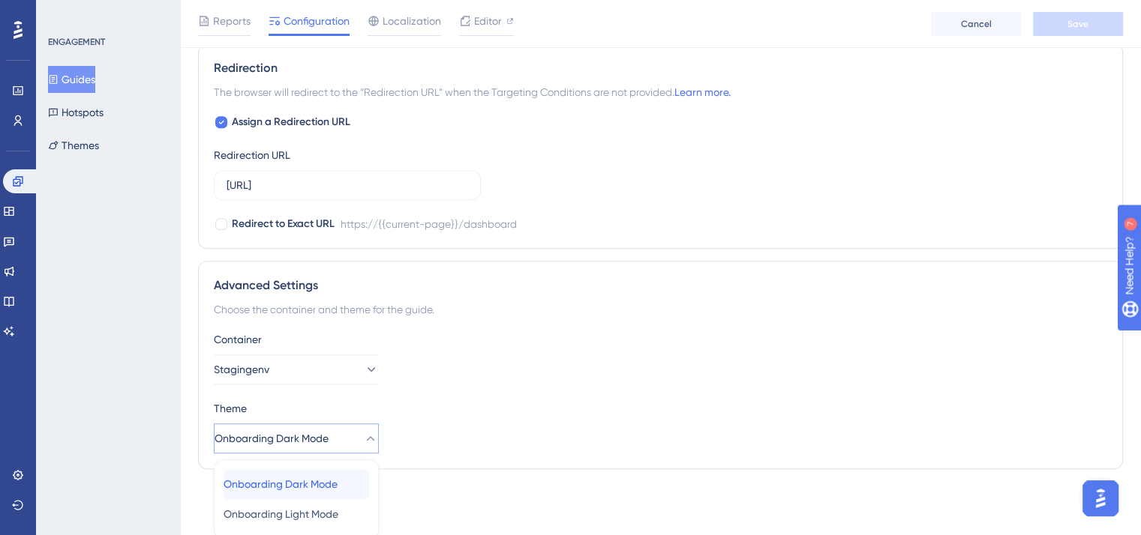
click at [325, 484] on span "Onboarding Dark Mode" at bounding box center [280, 484] width 114 height 18
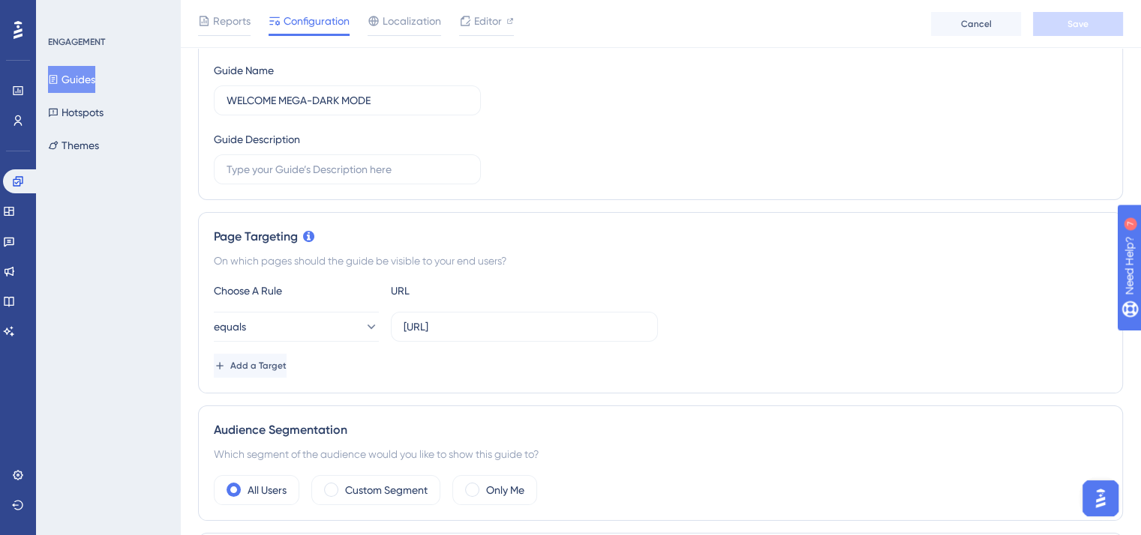
scroll to position [0, 0]
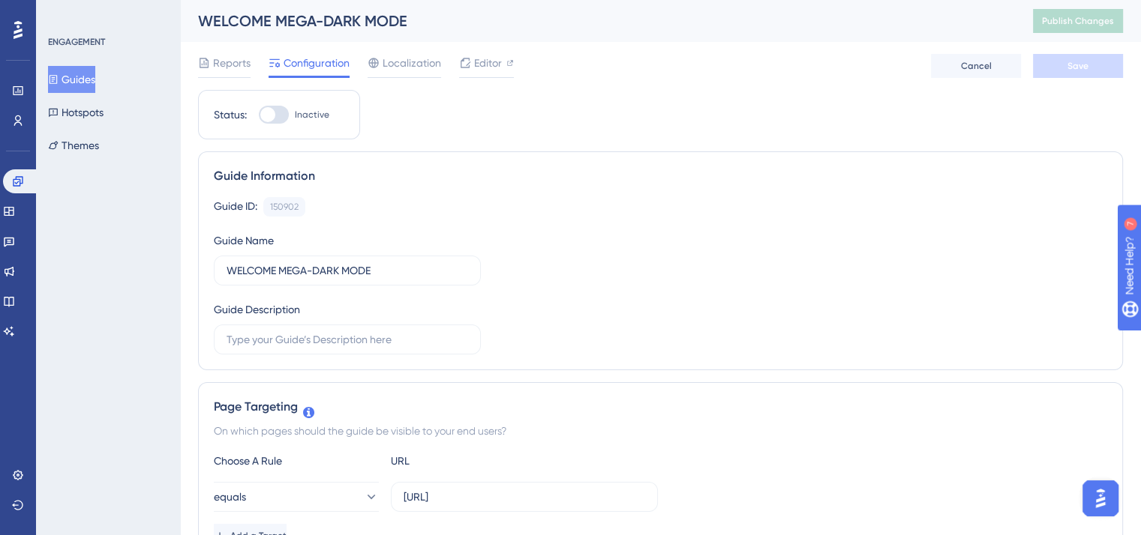
click at [88, 145] on button "Themes" at bounding box center [73, 145] width 51 height 27
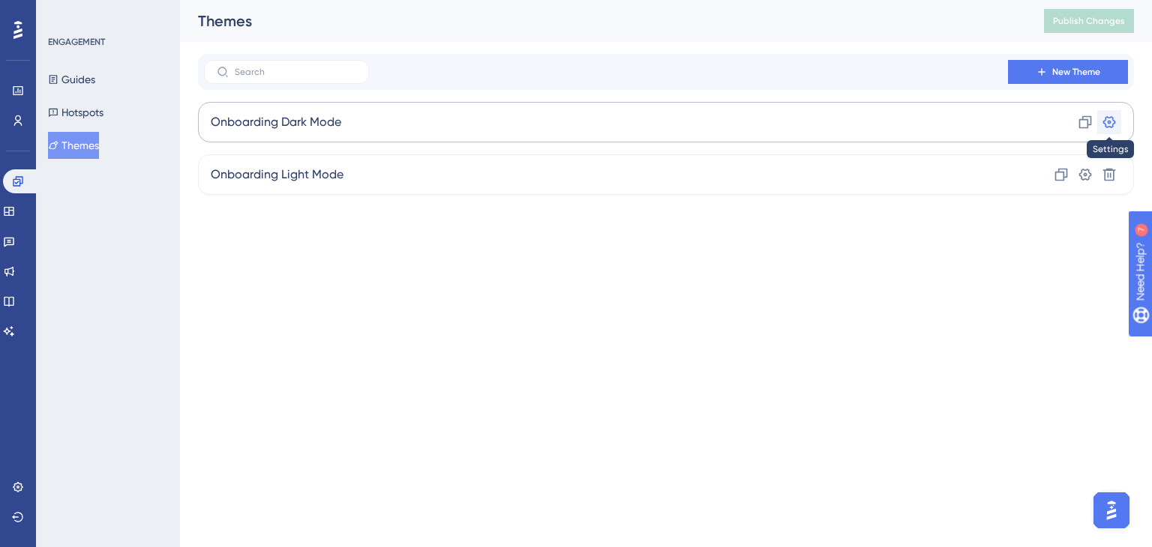
click at [1116, 126] on icon at bounding box center [1109, 122] width 15 height 15
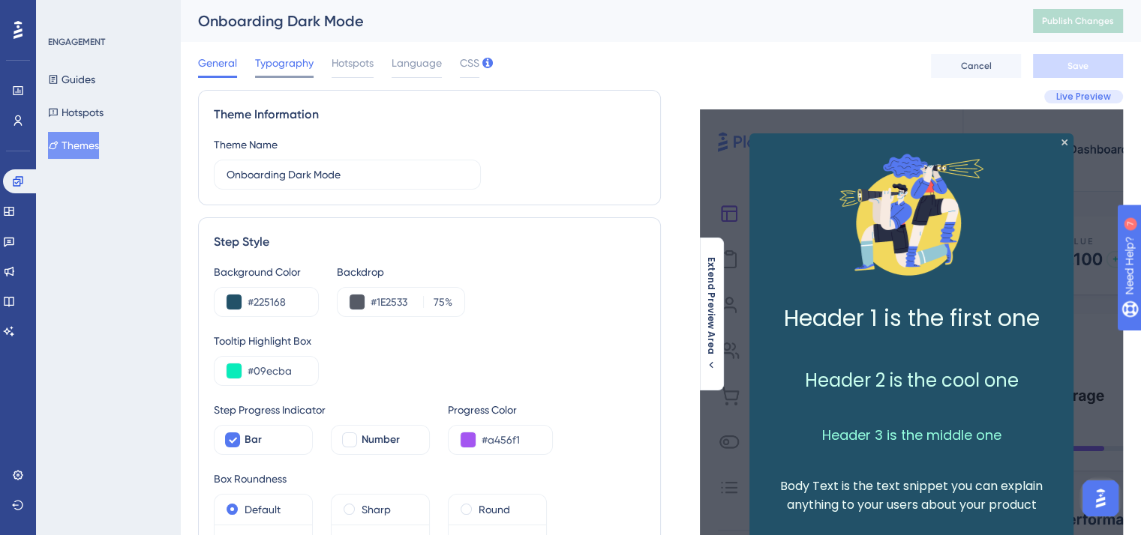
click at [291, 74] on div "Typography" at bounding box center [284, 66] width 58 height 24
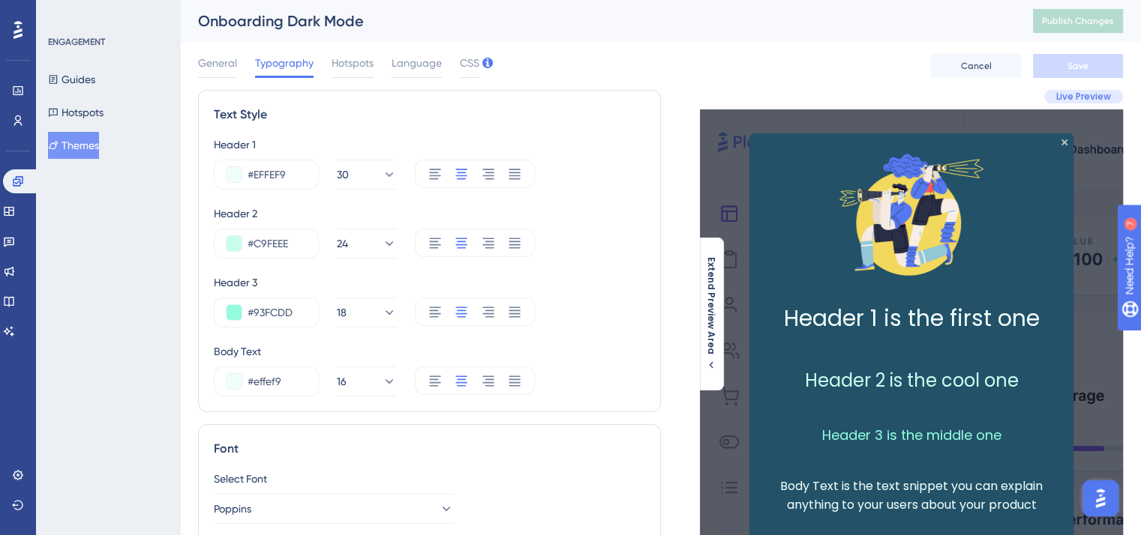
click at [376, 63] on div "General Typography Hotspots Language CSS" at bounding box center [338, 66] width 281 height 24
click at [402, 63] on span "Language" at bounding box center [416, 63] width 50 height 18
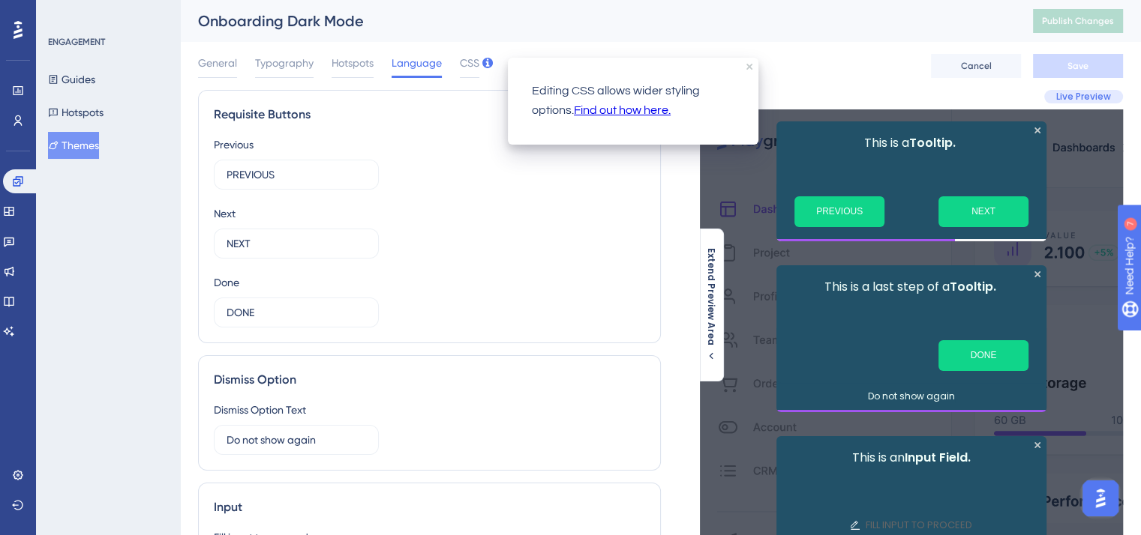
click at [486, 64] on icon at bounding box center [487, 63] width 10 height 10
click at [460, 62] on span "CSS" at bounding box center [469, 63] width 19 height 18
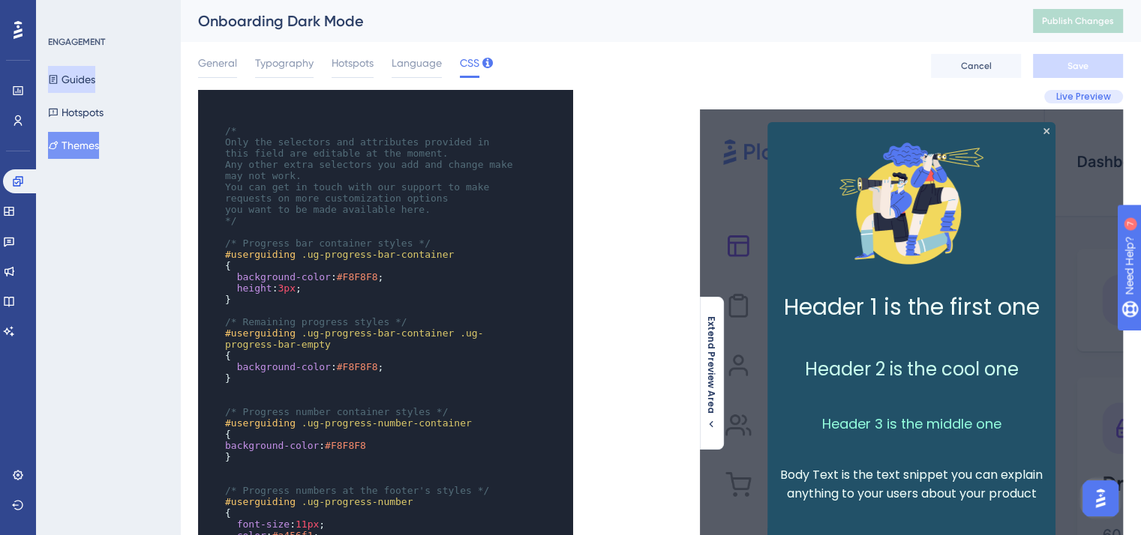
click at [82, 70] on button "Guides" at bounding box center [71, 79] width 47 height 27
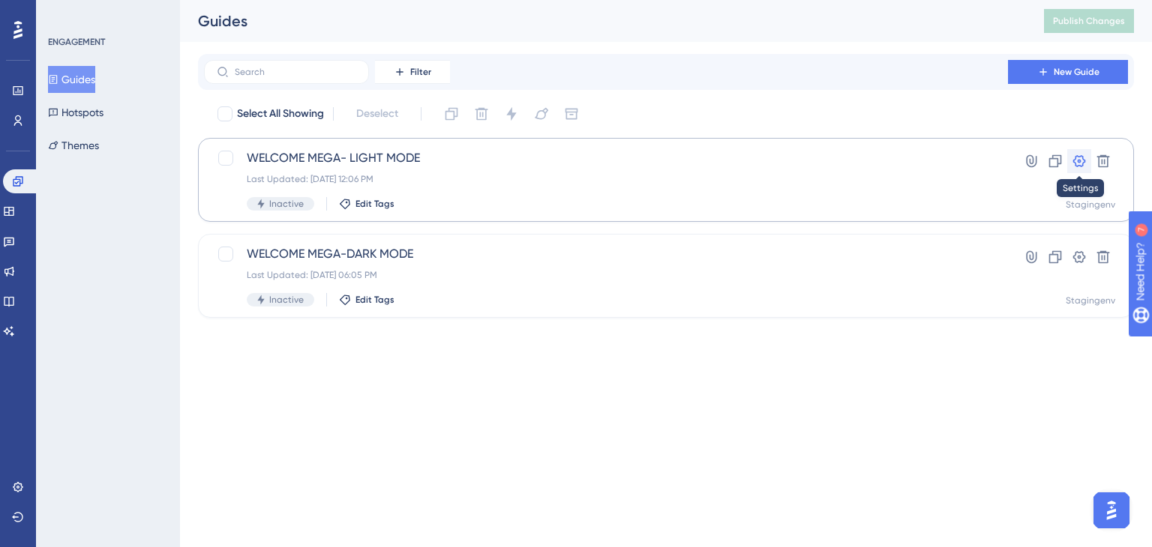
click at [1080, 157] on icon at bounding box center [1079, 161] width 15 height 15
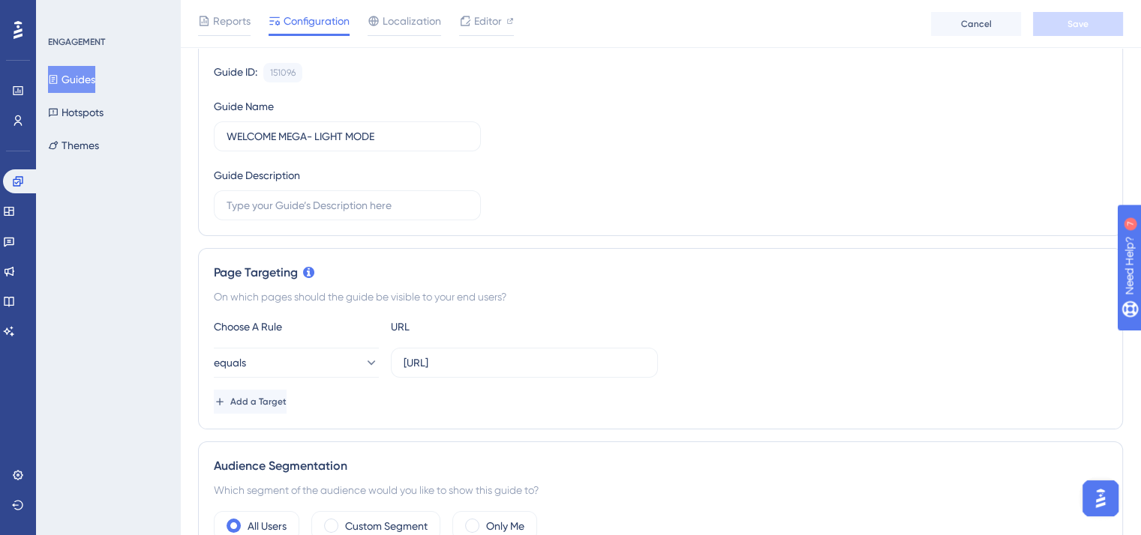
scroll to position [55, 0]
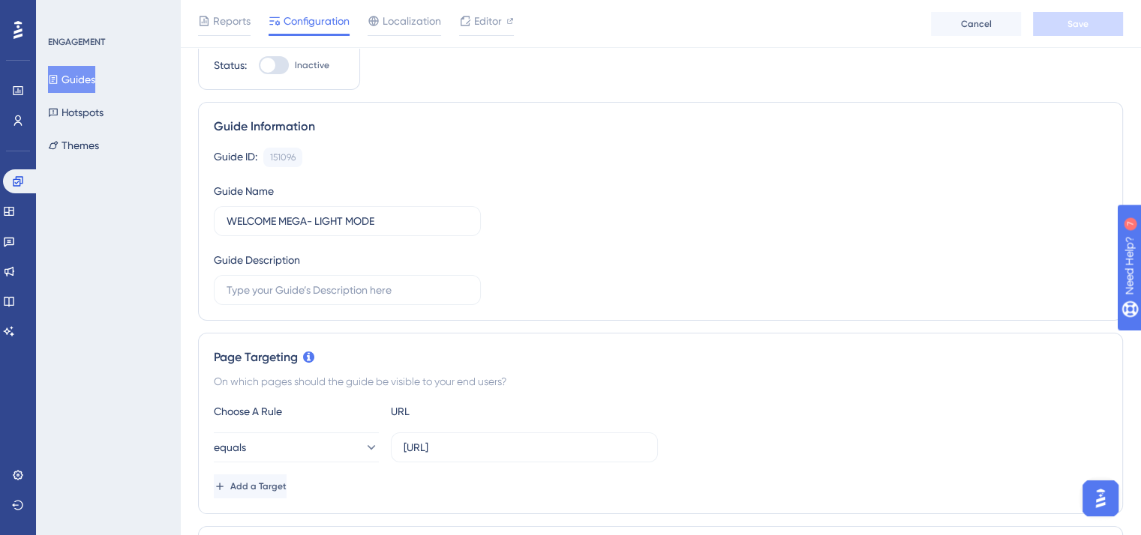
click at [102, 130] on div "Guides Hotspots Themes" at bounding box center [108, 112] width 121 height 93
click at [99, 137] on button "Themes" at bounding box center [73, 145] width 51 height 27
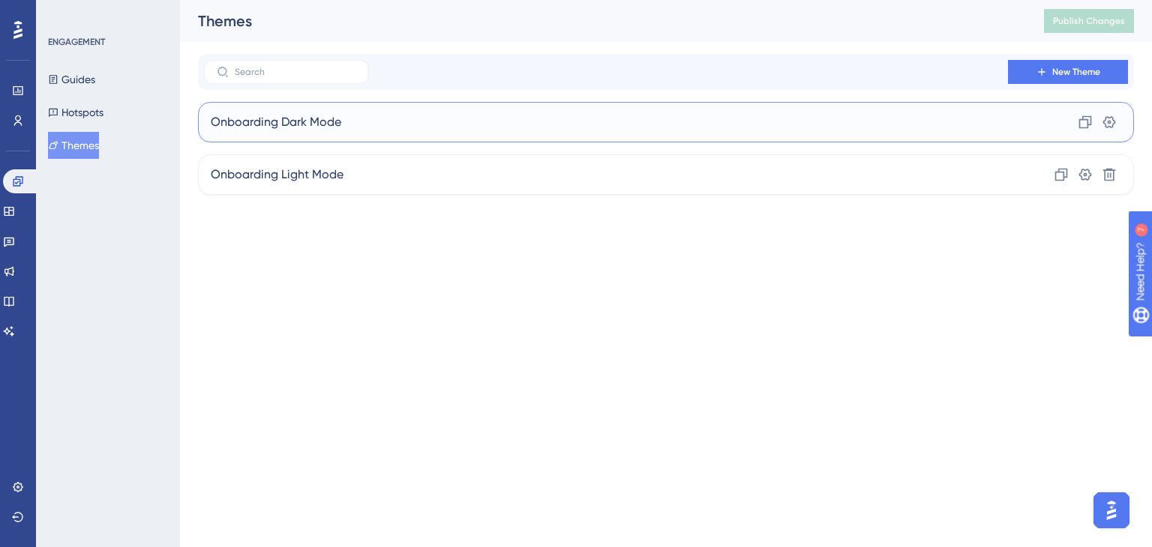
click at [390, 127] on div "Onboarding Dark Mode Clone Settings" at bounding box center [666, 122] width 936 height 40
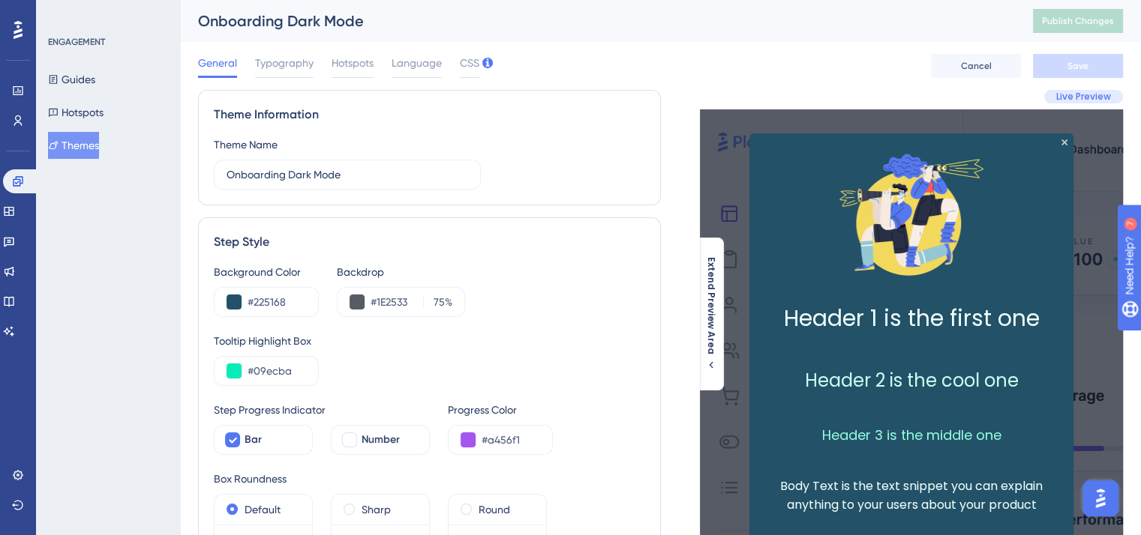
click at [510, 190] on div "Theme Information Theme Name Onboarding Dark Mode" at bounding box center [429, 147] width 463 height 115
click at [90, 71] on button "Guides" at bounding box center [71, 79] width 47 height 27
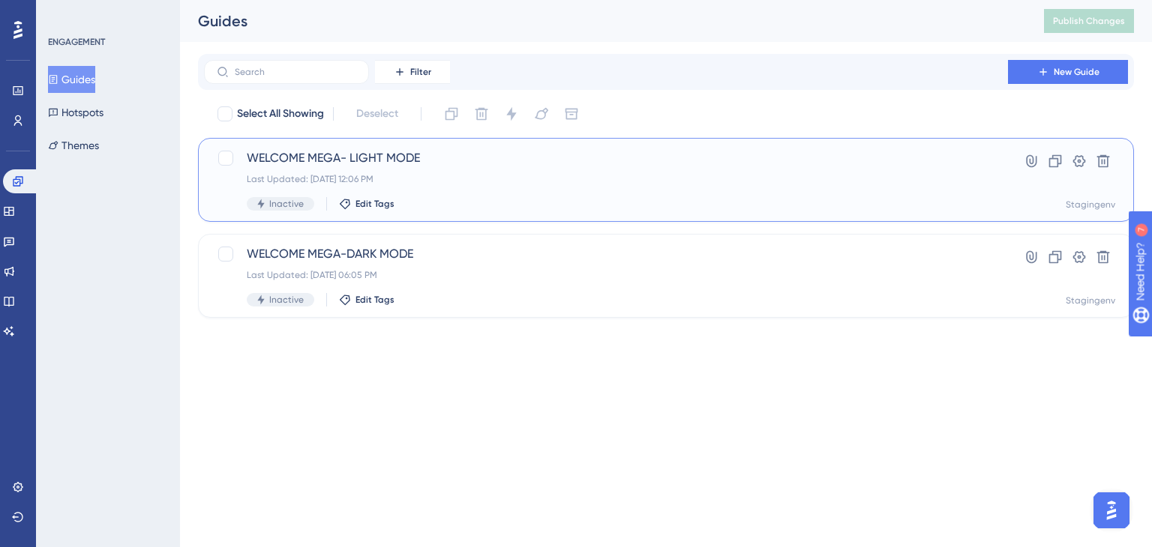
click at [483, 194] on div "WELCOME MEGA- LIGHT MODE Last Updated: Sep 02 2025, 12:06 PM Inactive Edit Tags" at bounding box center [606, 179] width 718 height 61
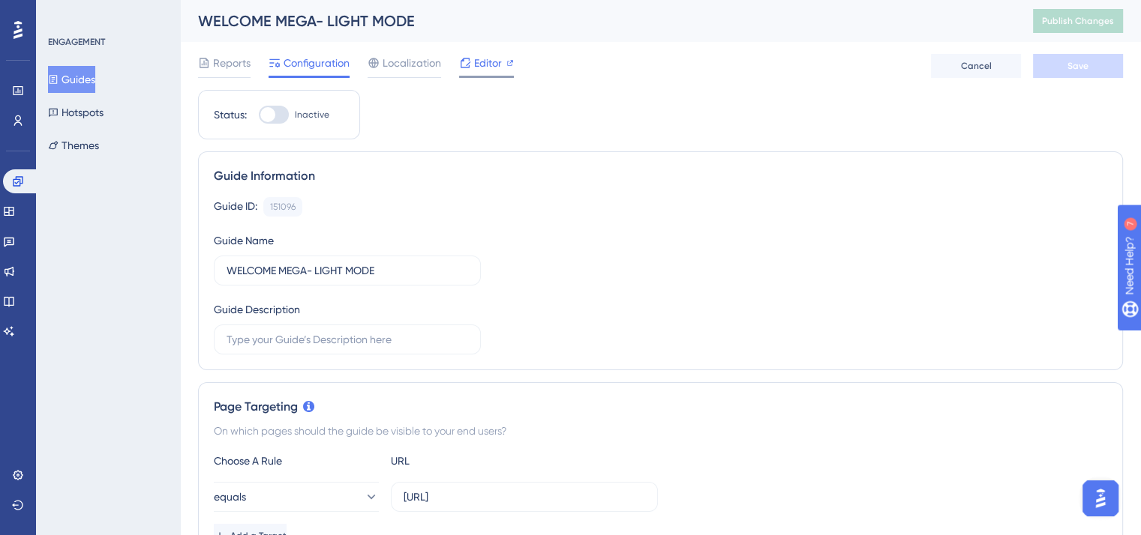
click at [483, 65] on span "Editor" at bounding box center [488, 63] width 28 height 18
click at [88, 79] on button "Guides" at bounding box center [71, 79] width 47 height 27
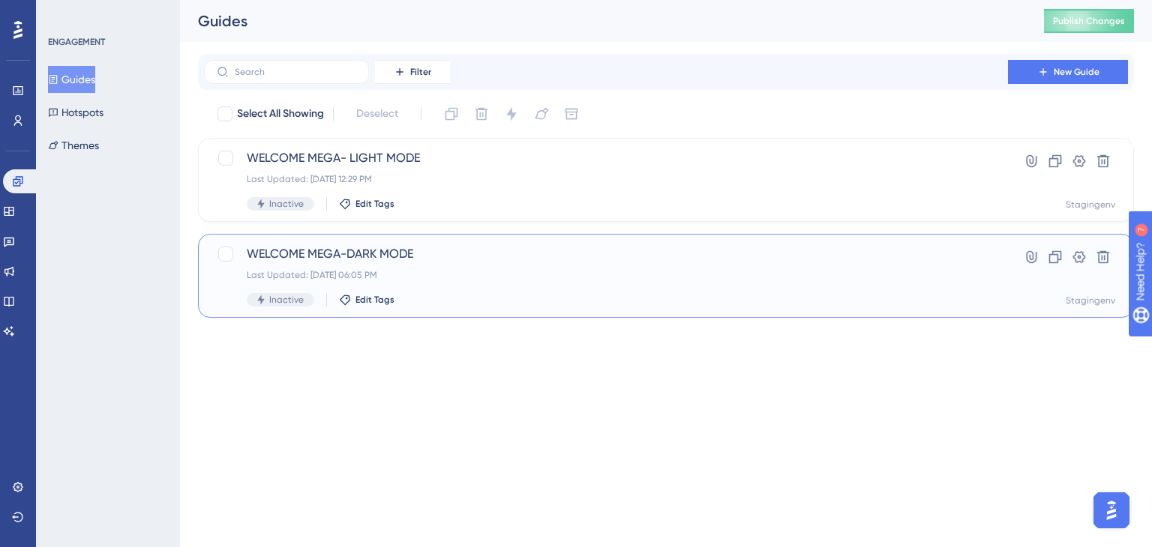
click at [449, 293] on div "Inactive Edit Tags" at bounding box center [606, 299] width 718 height 13
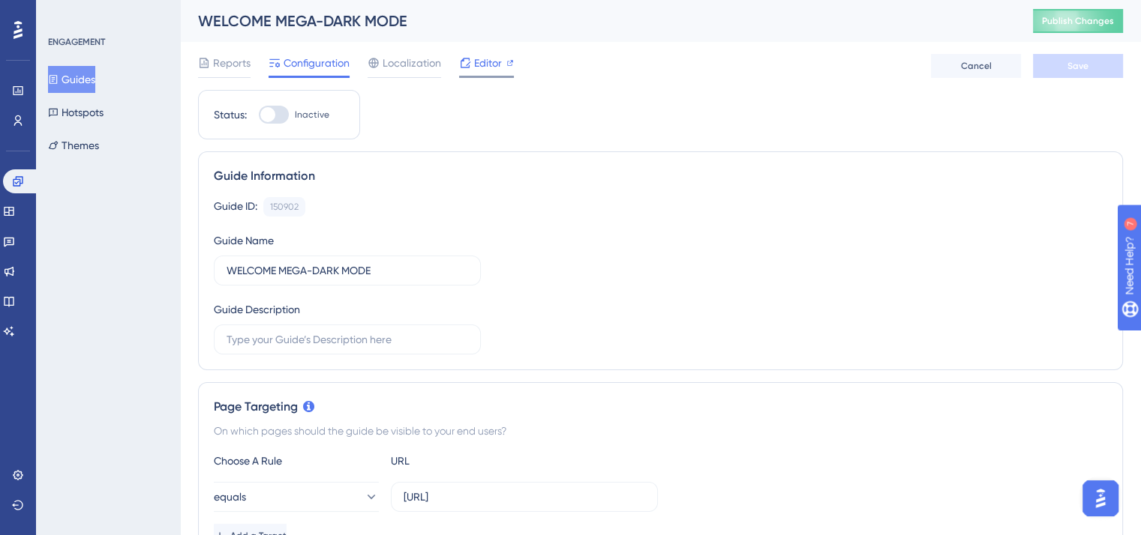
click at [494, 63] on span "Editor" at bounding box center [488, 63] width 28 height 18
click at [91, 73] on button "Guides" at bounding box center [71, 79] width 47 height 27
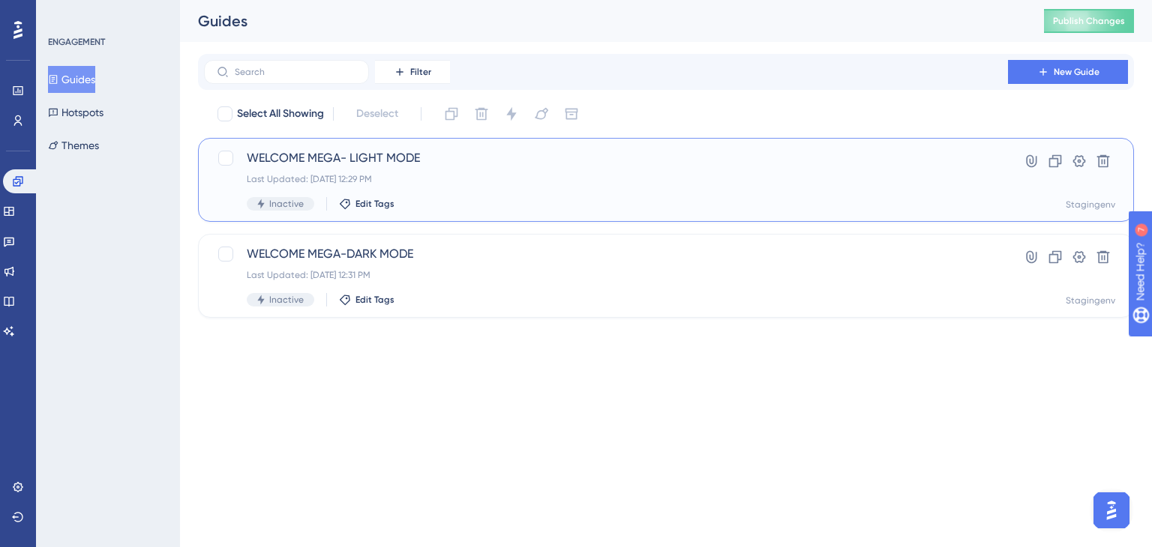
click at [454, 184] on div "Last Updated: Sep 02 2025, 12:29 PM" at bounding box center [606, 179] width 718 height 12
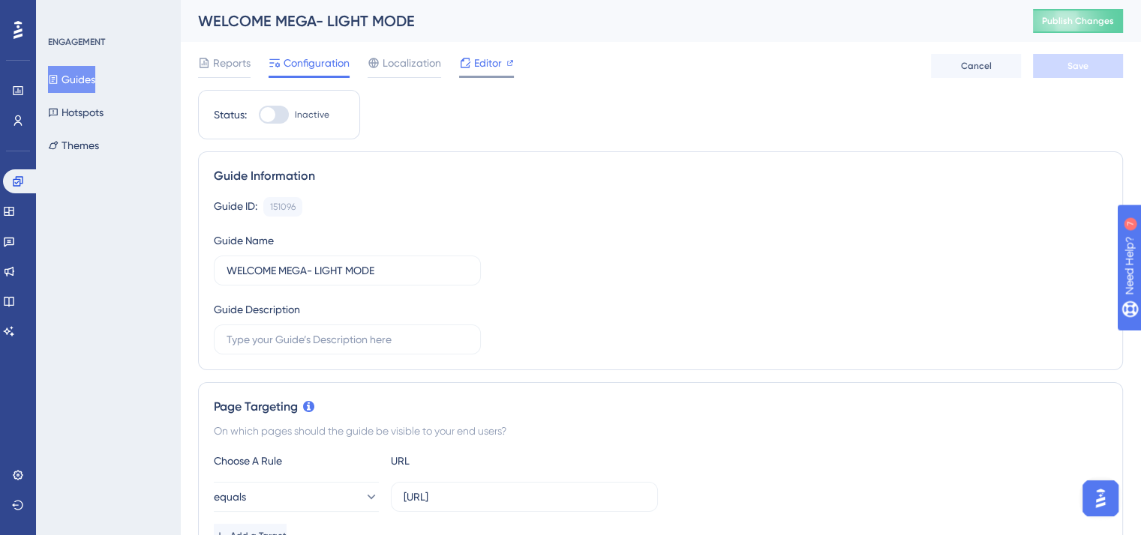
click at [480, 67] on span "Editor" at bounding box center [488, 63] width 28 height 18
click at [81, 82] on button "Guides" at bounding box center [71, 79] width 47 height 27
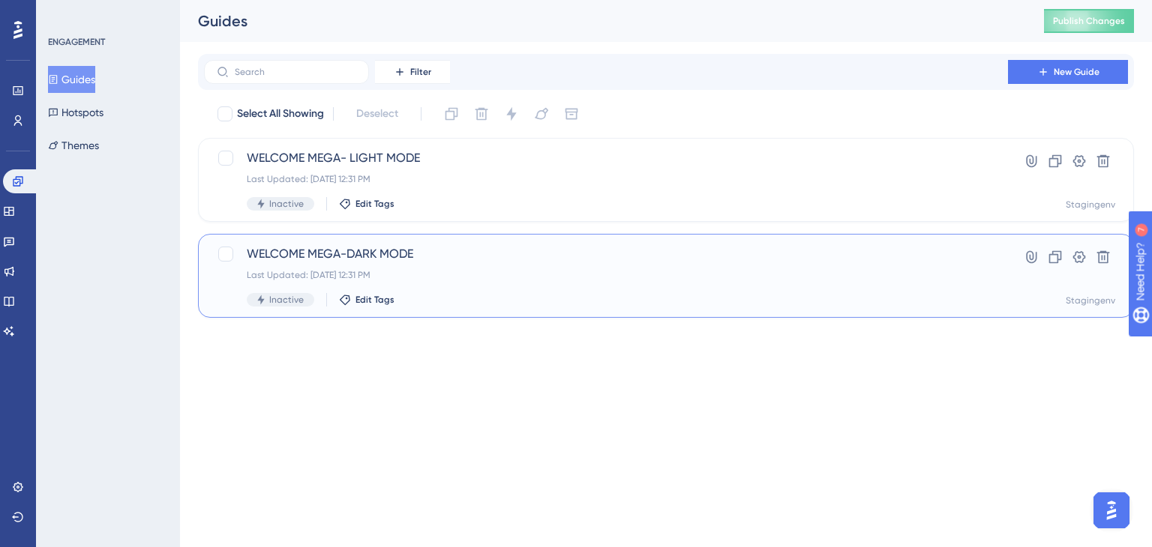
click at [463, 286] on div "WELCOME MEGA-DARK MODE Last Updated: Sep 02 2025, 12:31 PM Inactive Edit Tags" at bounding box center [606, 275] width 718 height 61
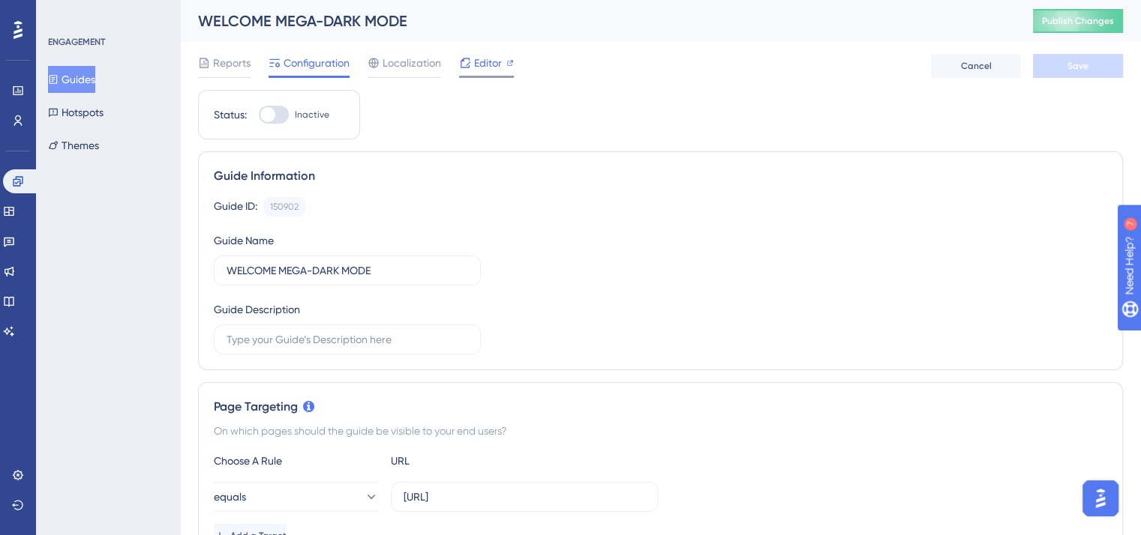
click at [484, 61] on span "Editor" at bounding box center [488, 63] width 28 height 18
